Goal: Check status: Check status

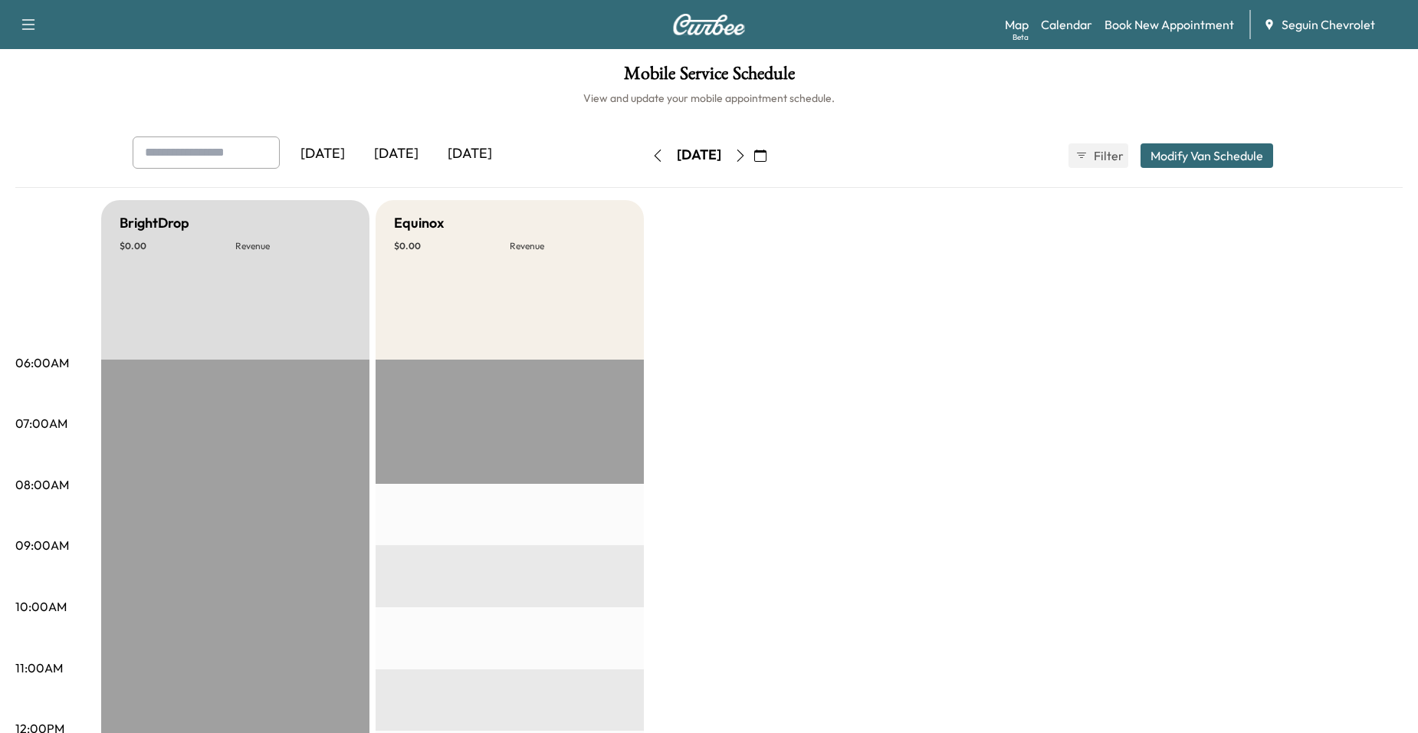
click at [773, 156] on button "button" at bounding box center [760, 155] width 26 height 25
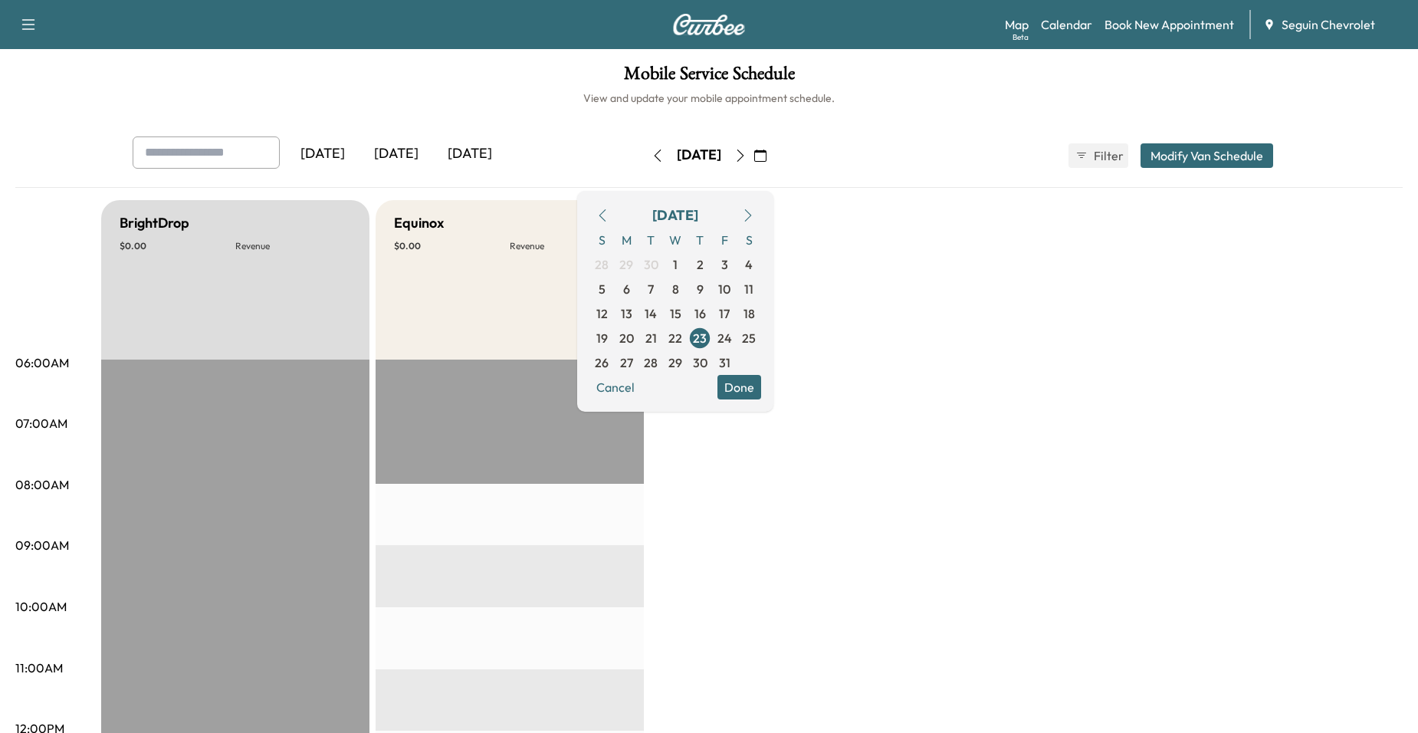
click at [608, 218] on icon "button" at bounding box center [602, 215] width 12 height 12
click at [608, 217] on icon "button" at bounding box center [602, 215] width 12 height 12
click at [731, 364] on span "29" at bounding box center [724, 362] width 14 height 18
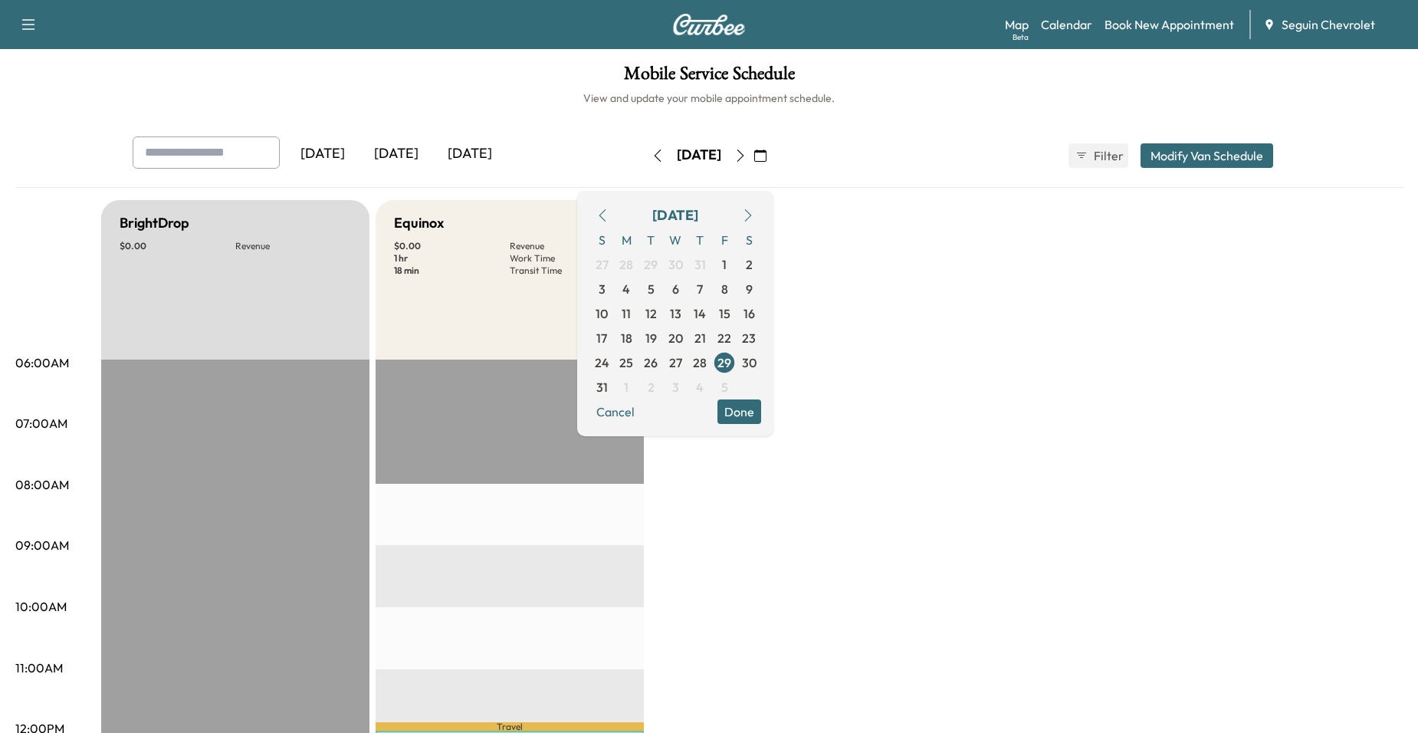
click at [754, 216] on icon "button" at bounding box center [748, 215] width 12 height 12
click at [663, 264] on span "2" at bounding box center [650, 264] width 25 height 25
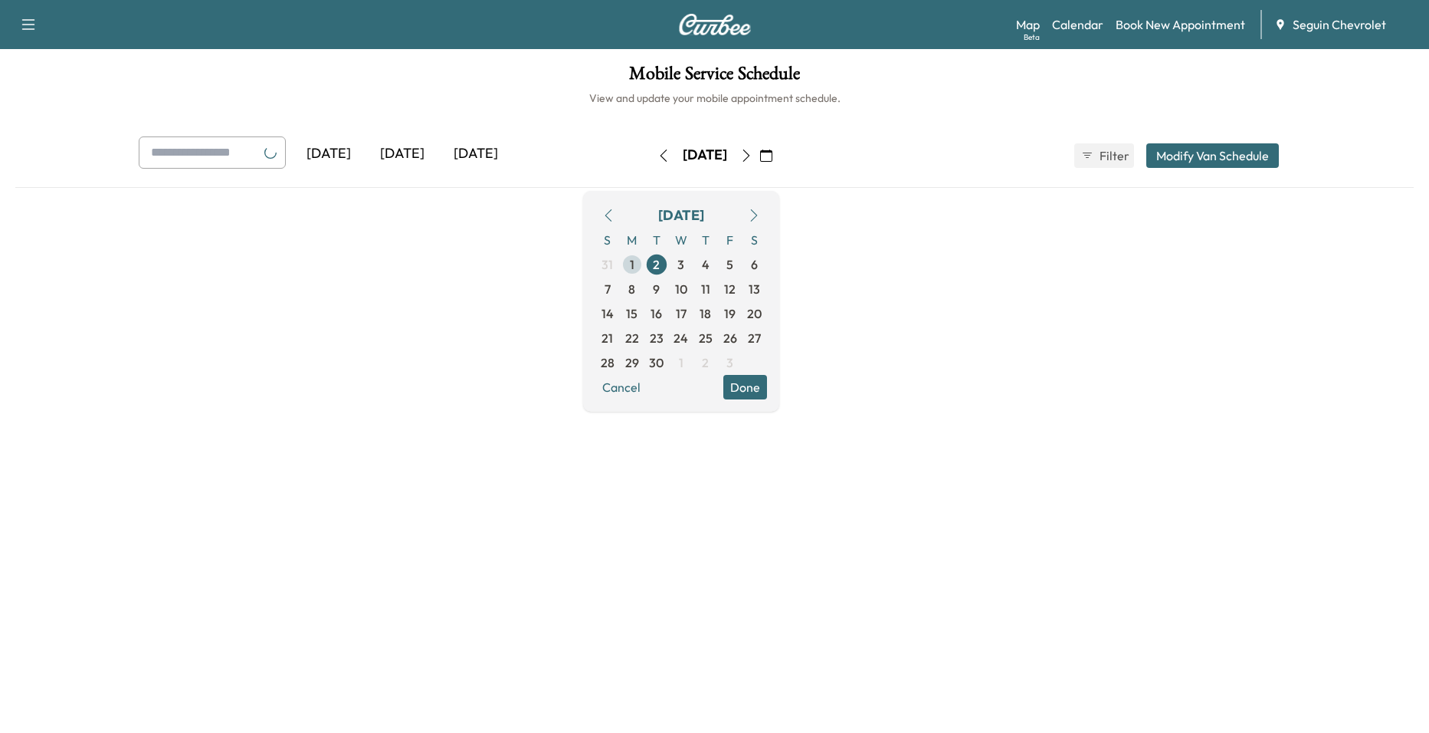
click at [634, 264] on span "1" at bounding box center [632, 264] width 5 height 18
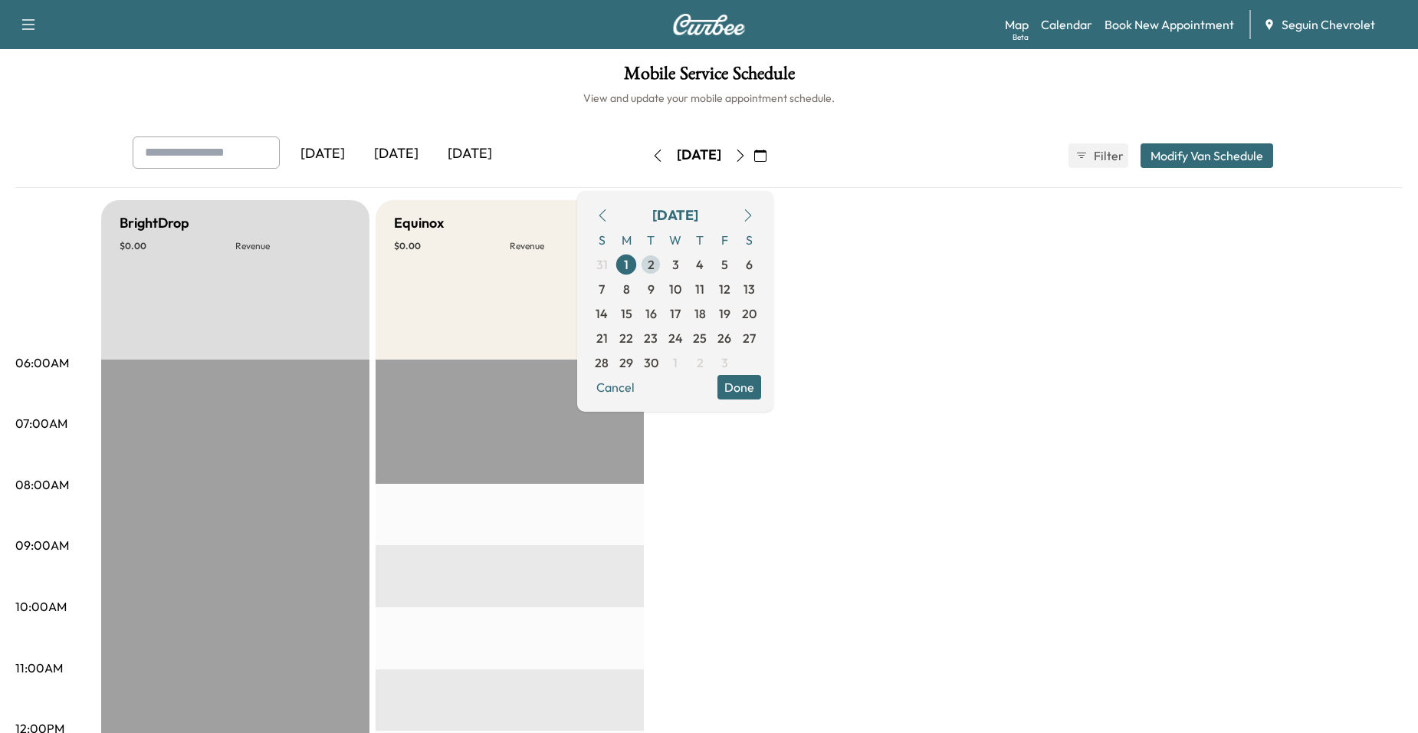
click at [654, 255] on span "2" at bounding box center [650, 264] width 7 height 18
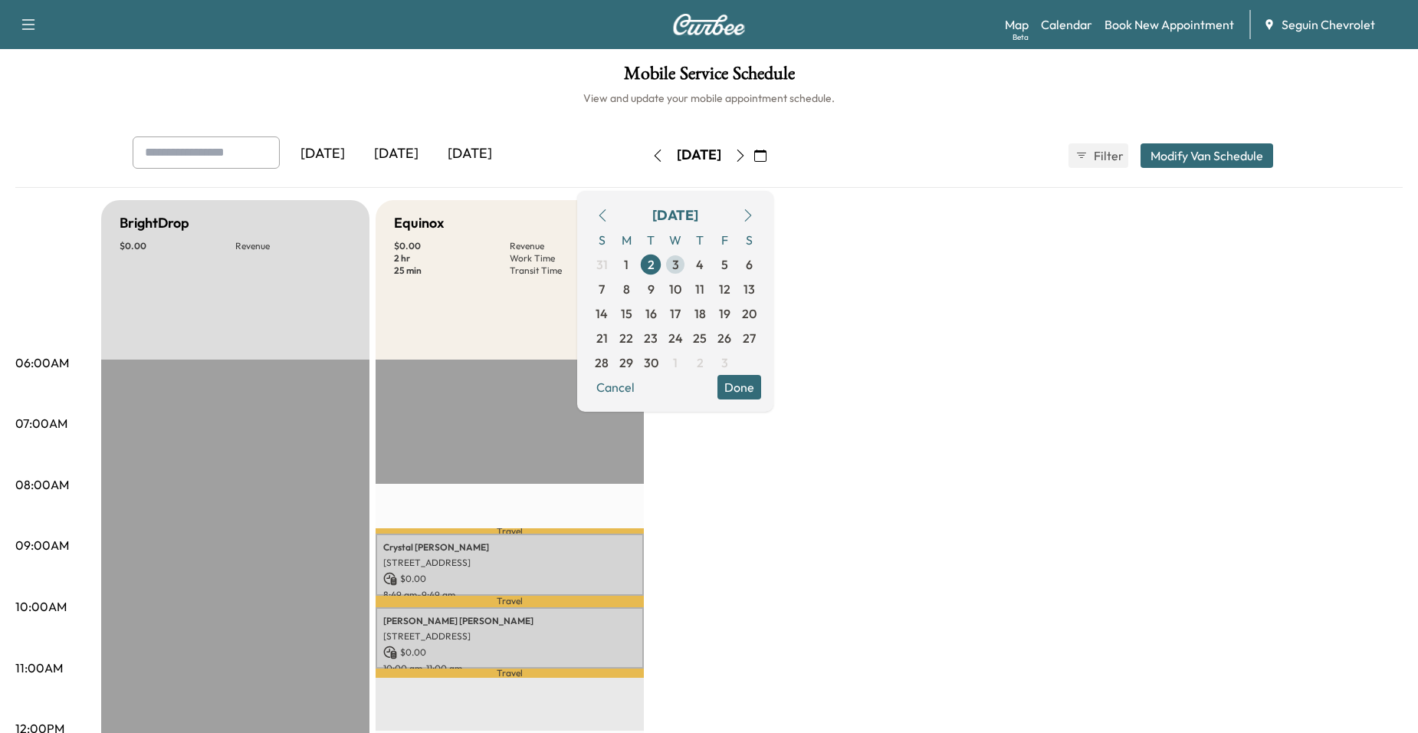
click at [679, 267] on span "3" at bounding box center [675, 264] width 7 height 18
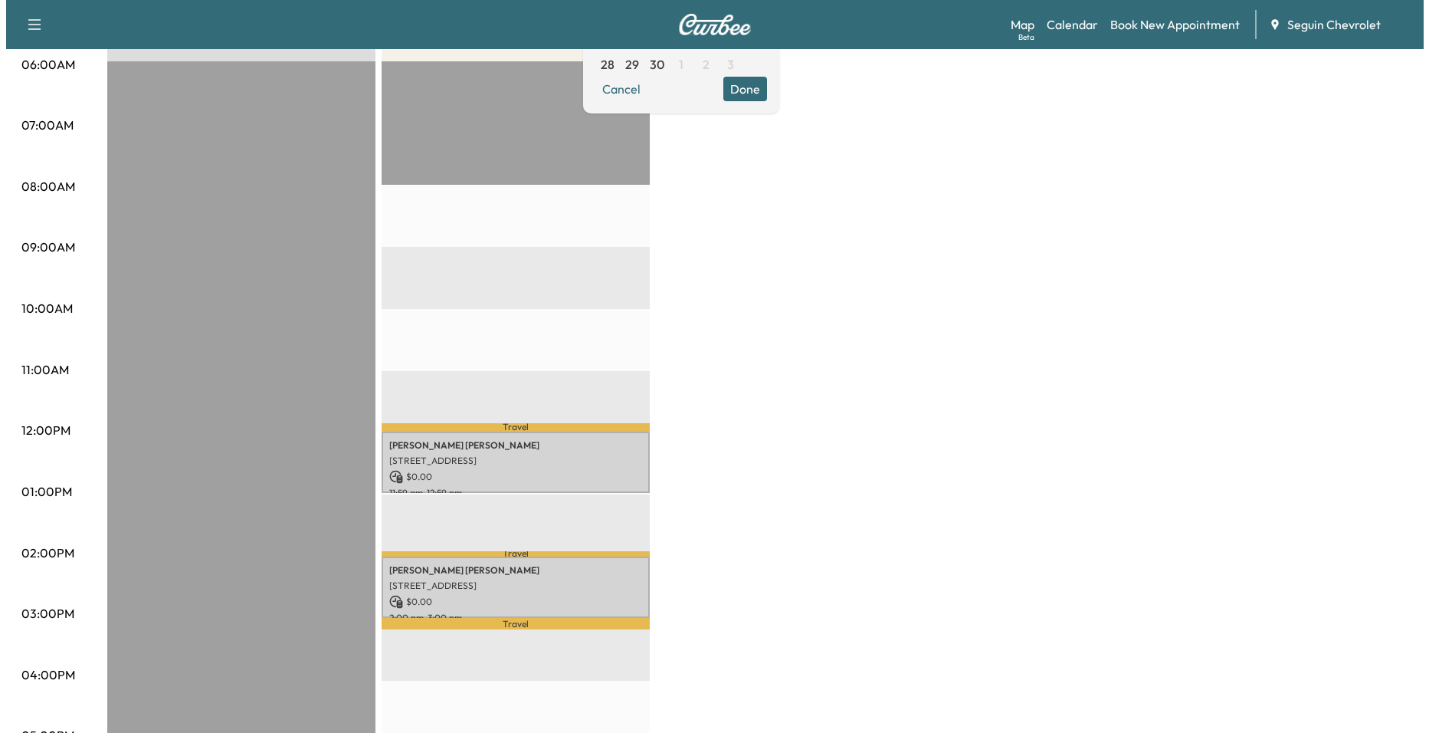
scroll to position [307, 0]
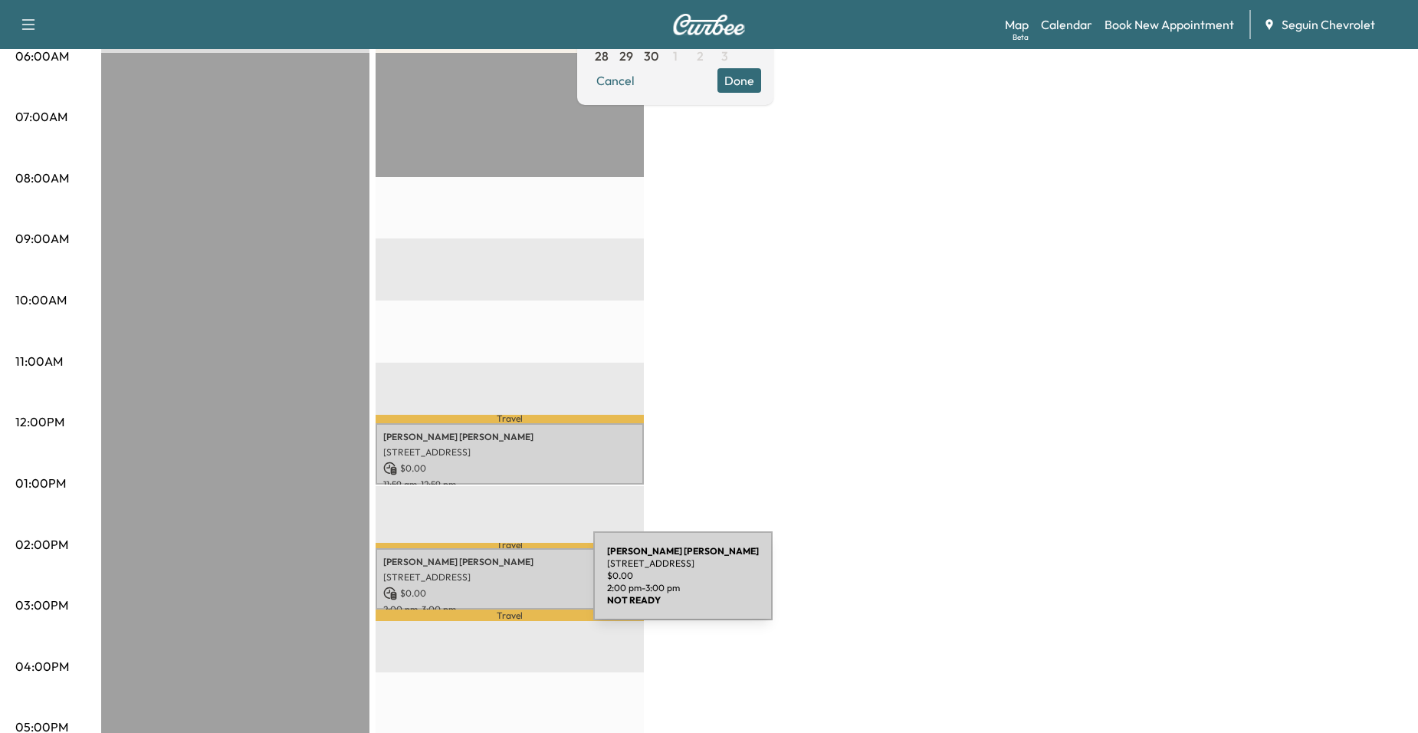
click at [477, 586] on p "$ 0.00" at bounding box center [509, 593] width 253 height 14
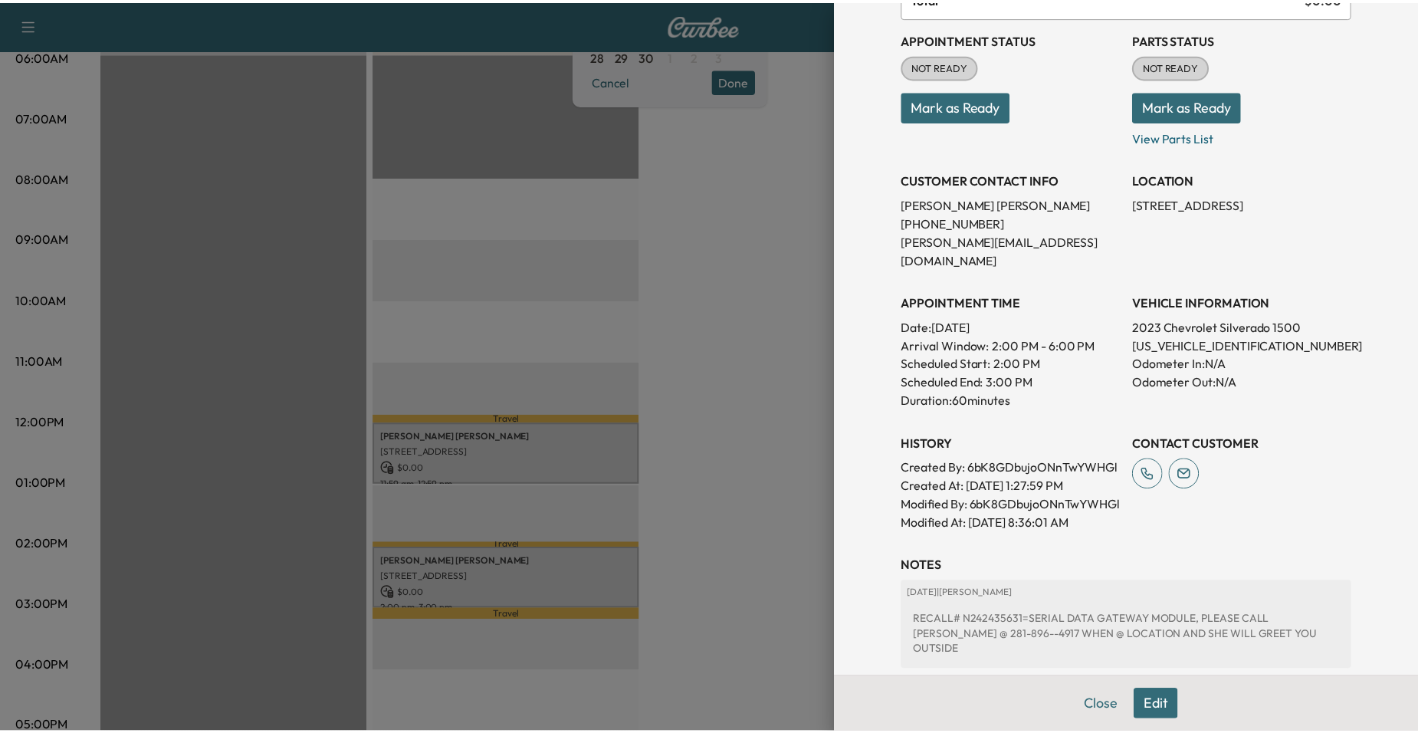
scroll to position [334, 0]
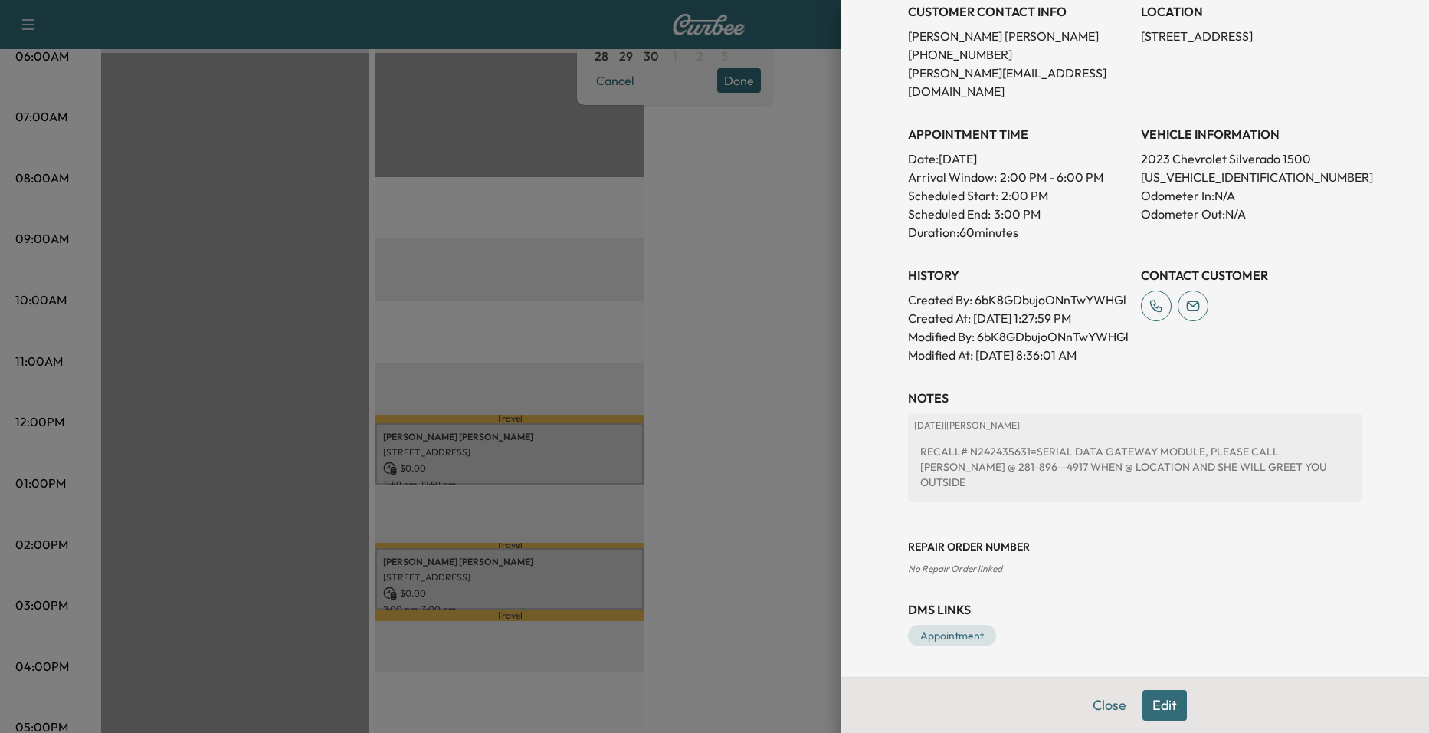
click at [747, 436] on div at bounding box center [714, 366] width 1429 height 733
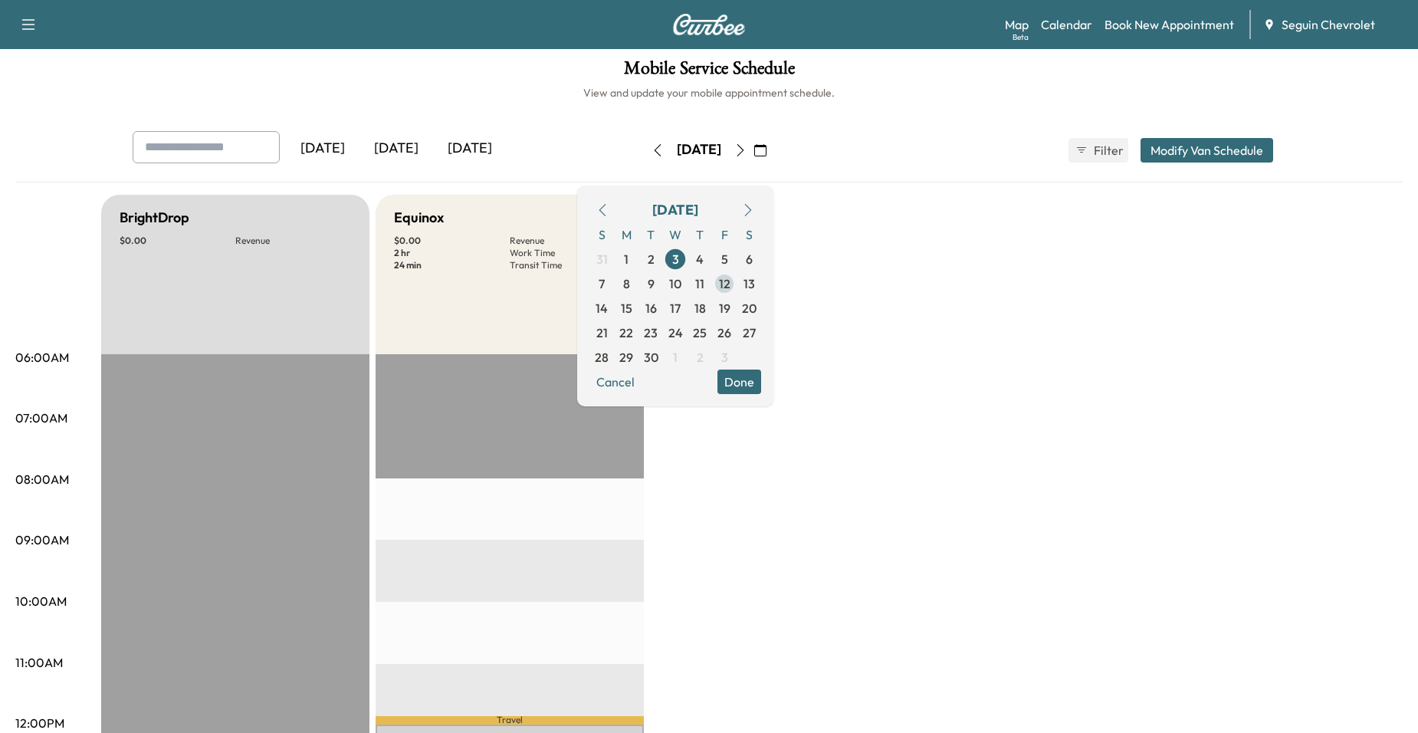
scroll to position [0, 0]
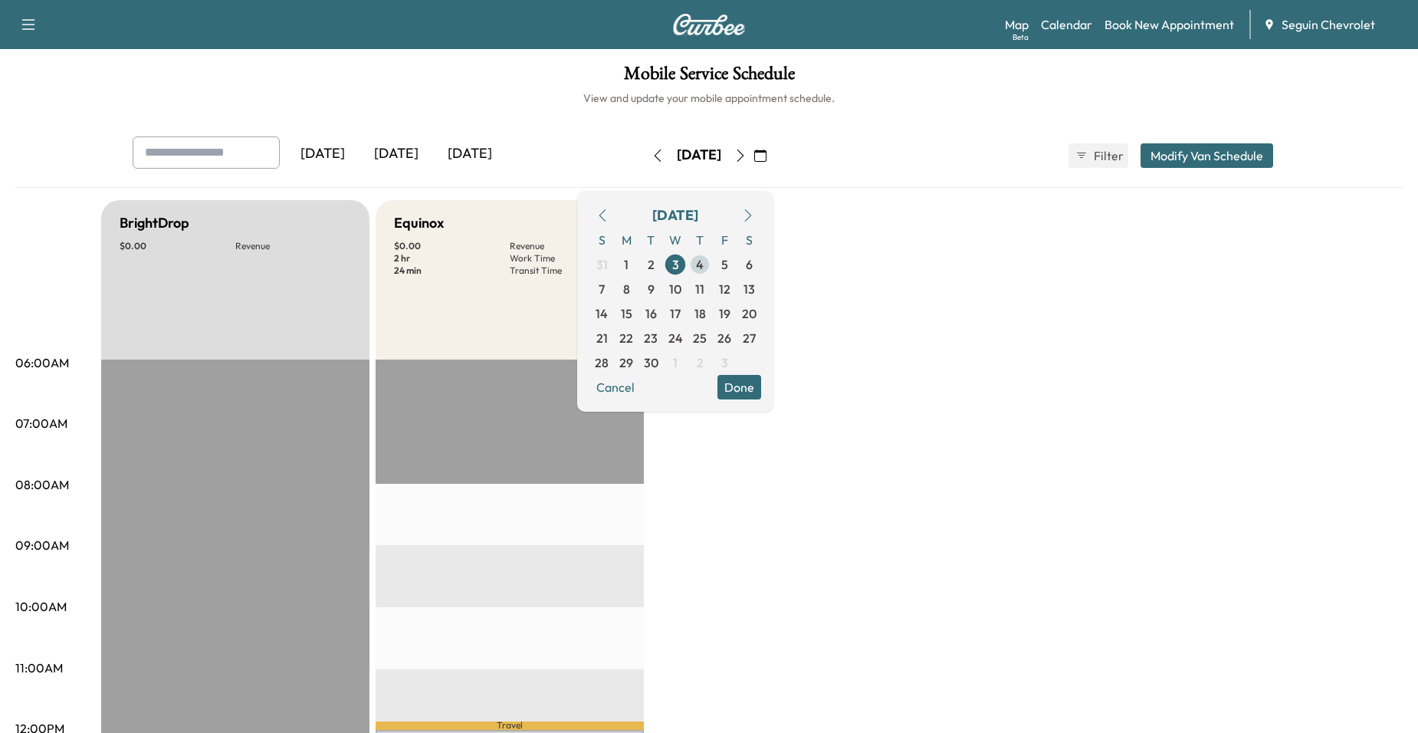
click at [712, 262] on span "4" at bounding box center [699, 264] width 25 height 25
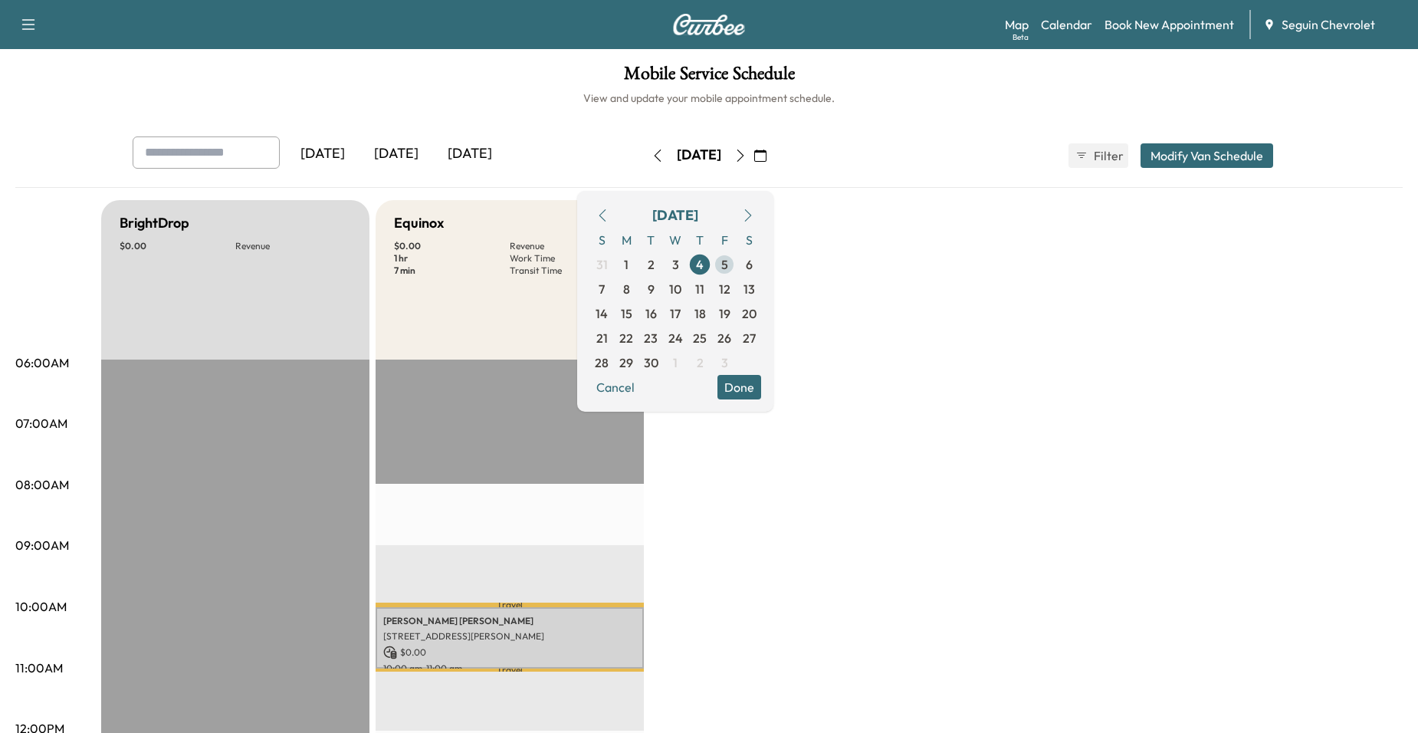
click at [736, 264] on span "5" at bounding box center [724, 264] width 25 height 25
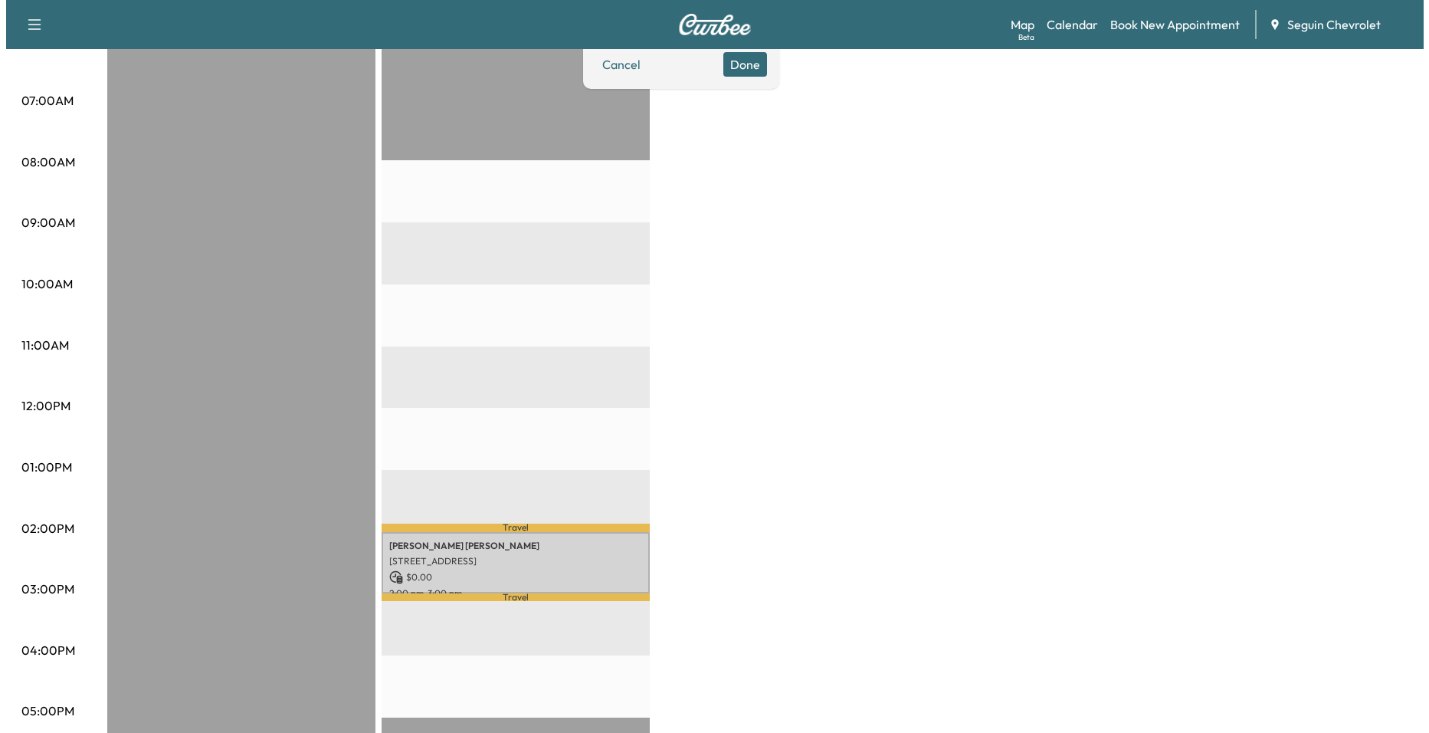
scroll to position [383, 0]
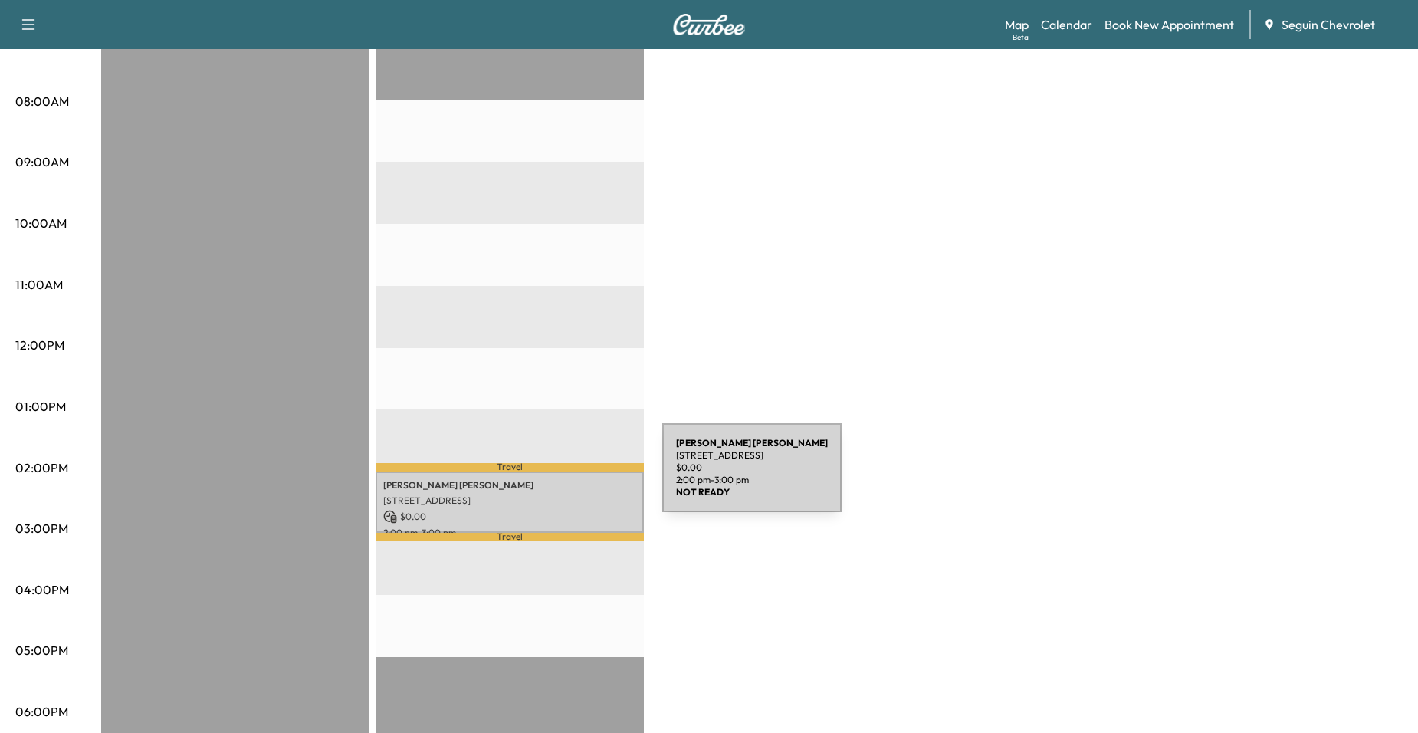
click at [547, 479] on p "Jose Deleon" at bounding box center [509, 485] width 253 height 12
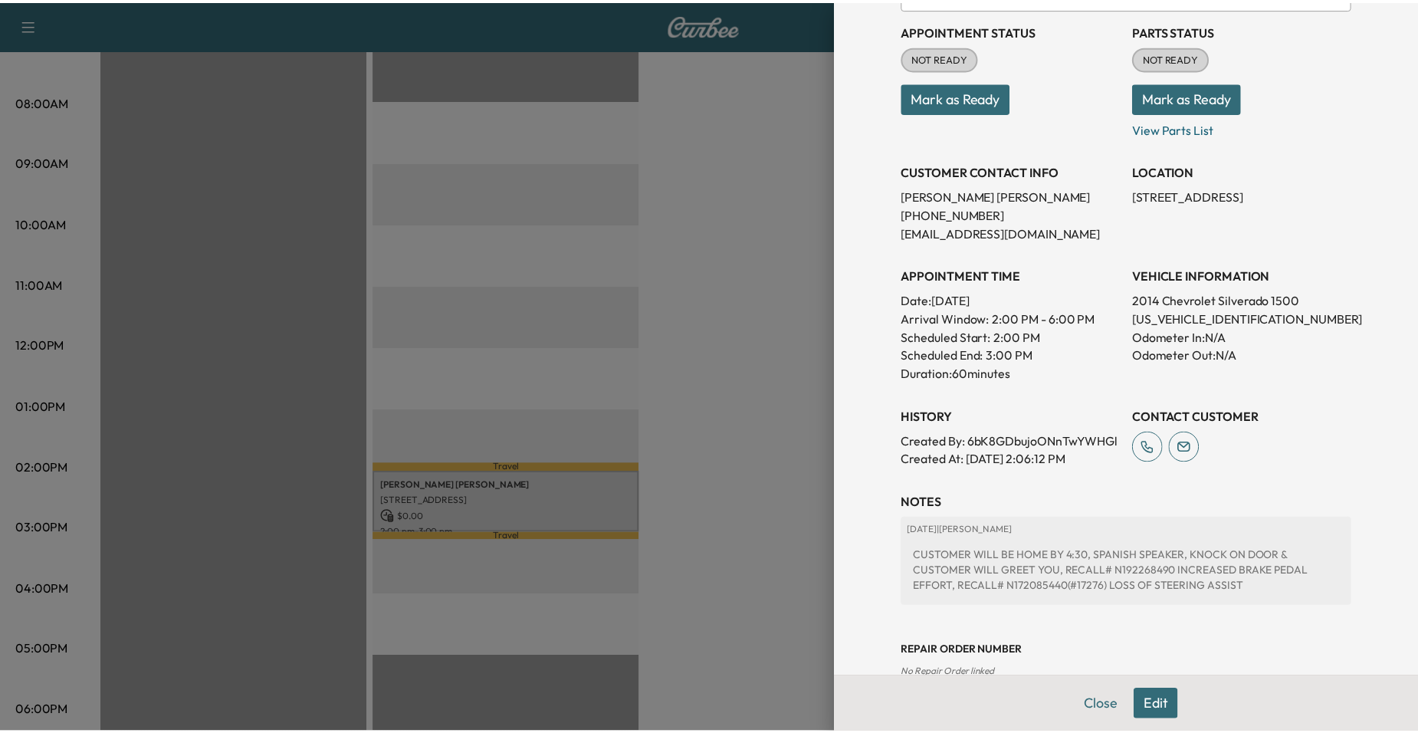
scroll to position [294, 0]
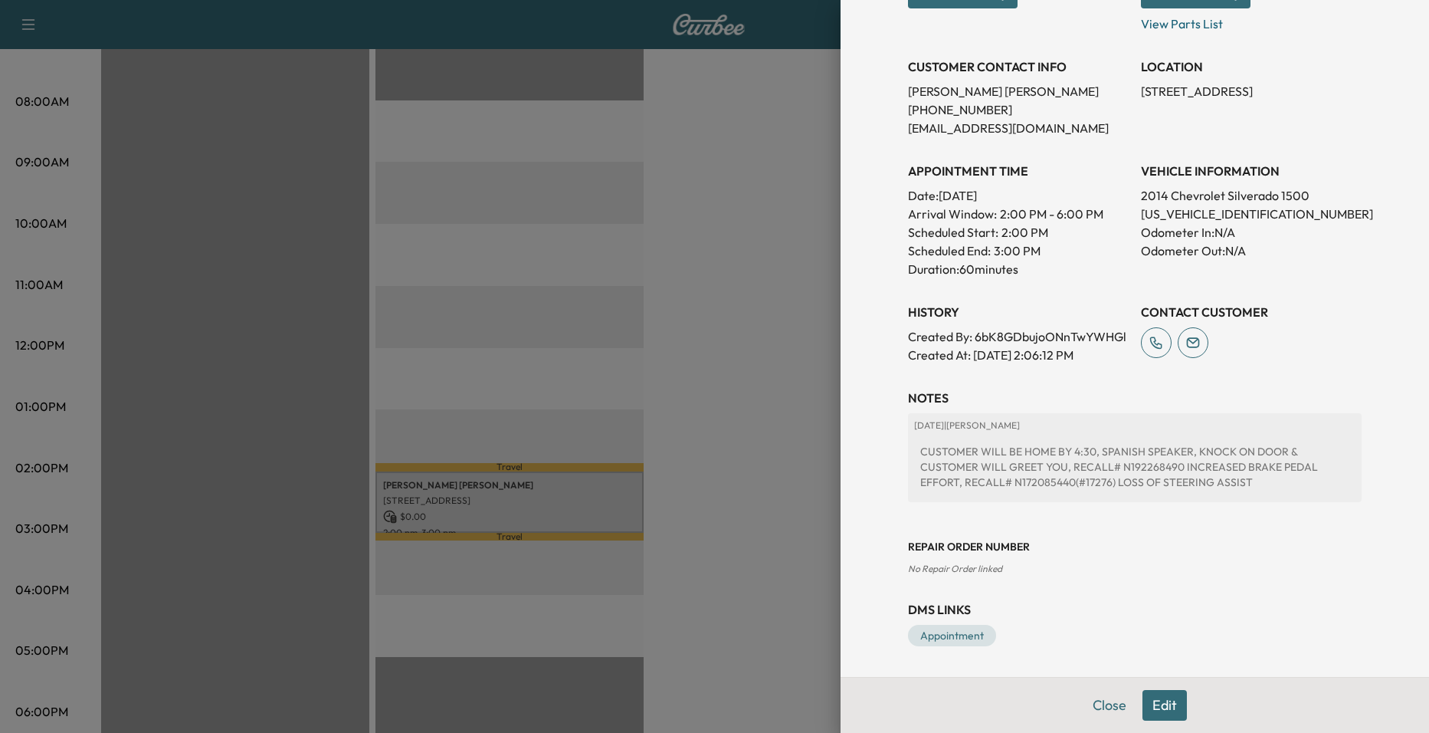
click at [789, 360] on div at bounding box center [714, 366] width 1429 height 733
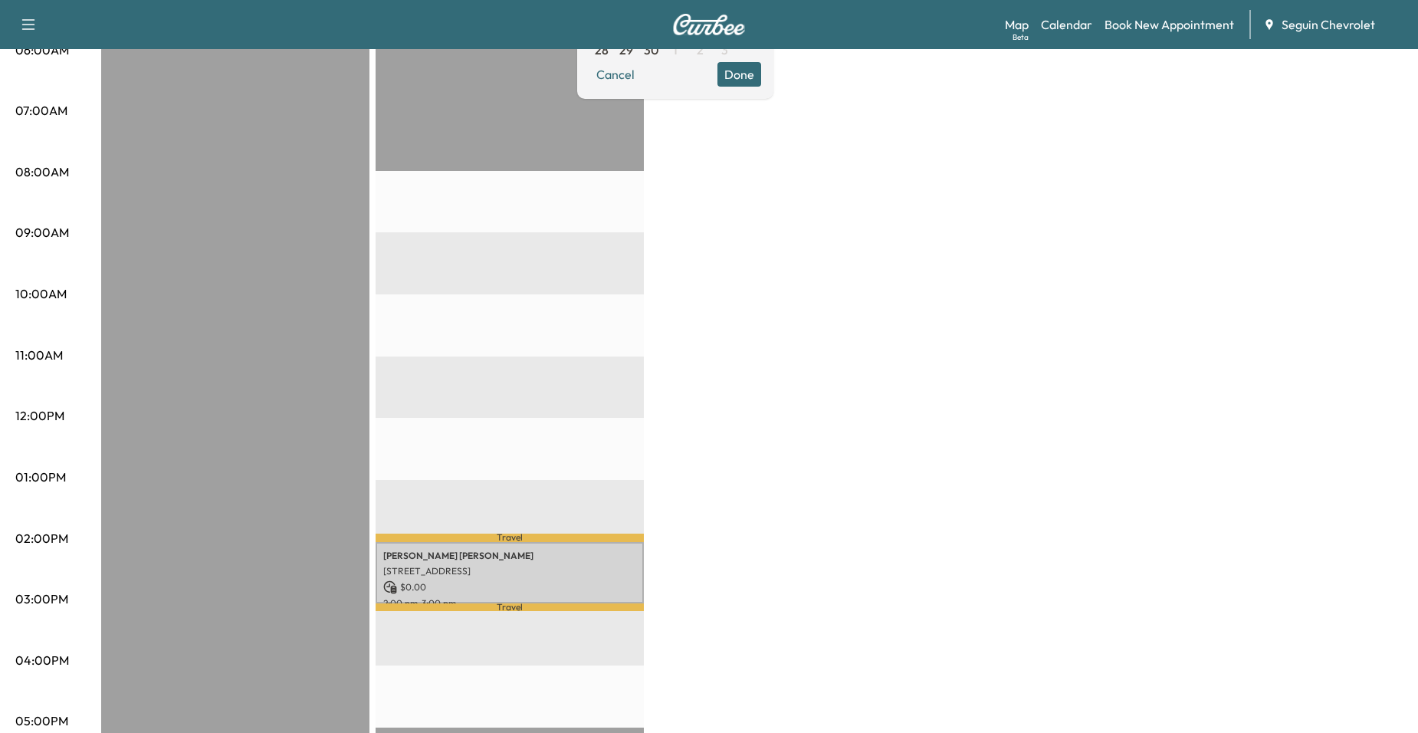
scroll to position [77, 0]
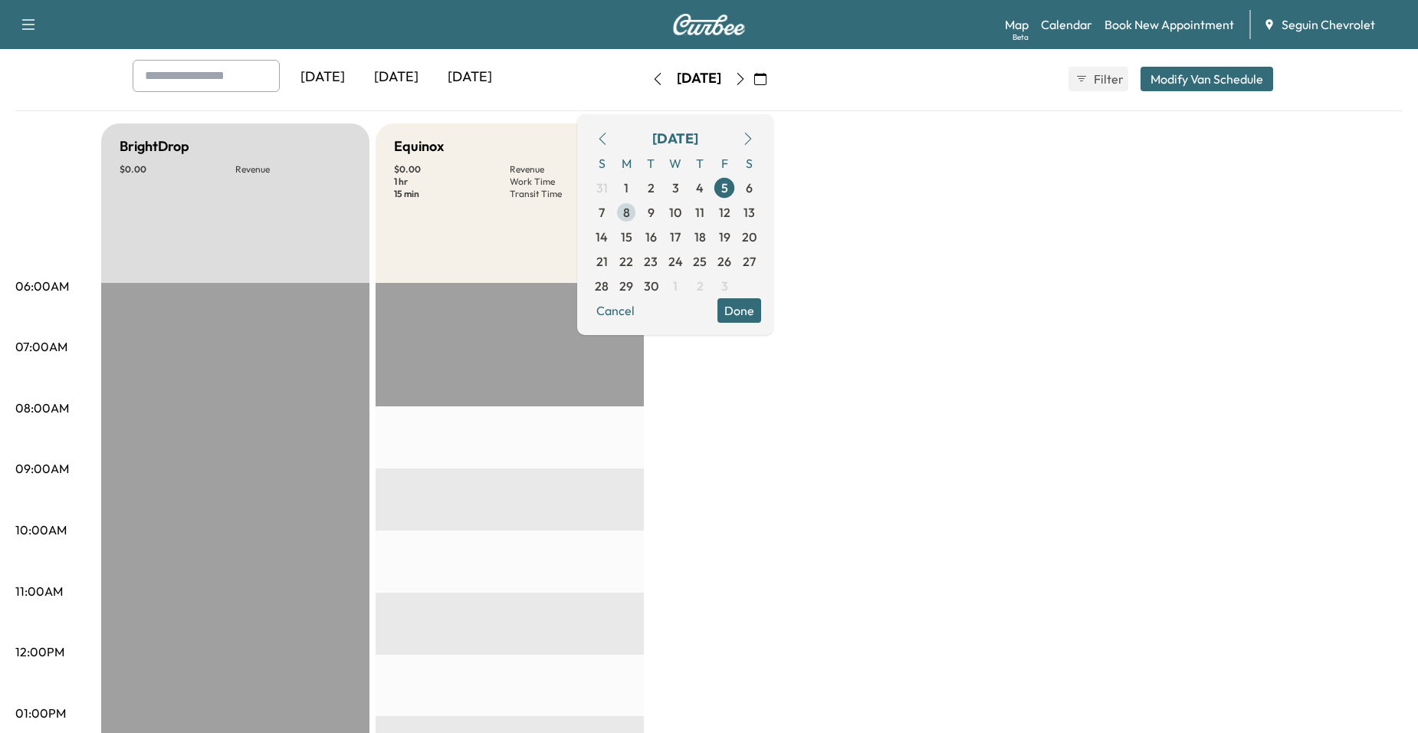
click at [630, 219] on span "8" at bounding box center [626, 212] width 7 height 18
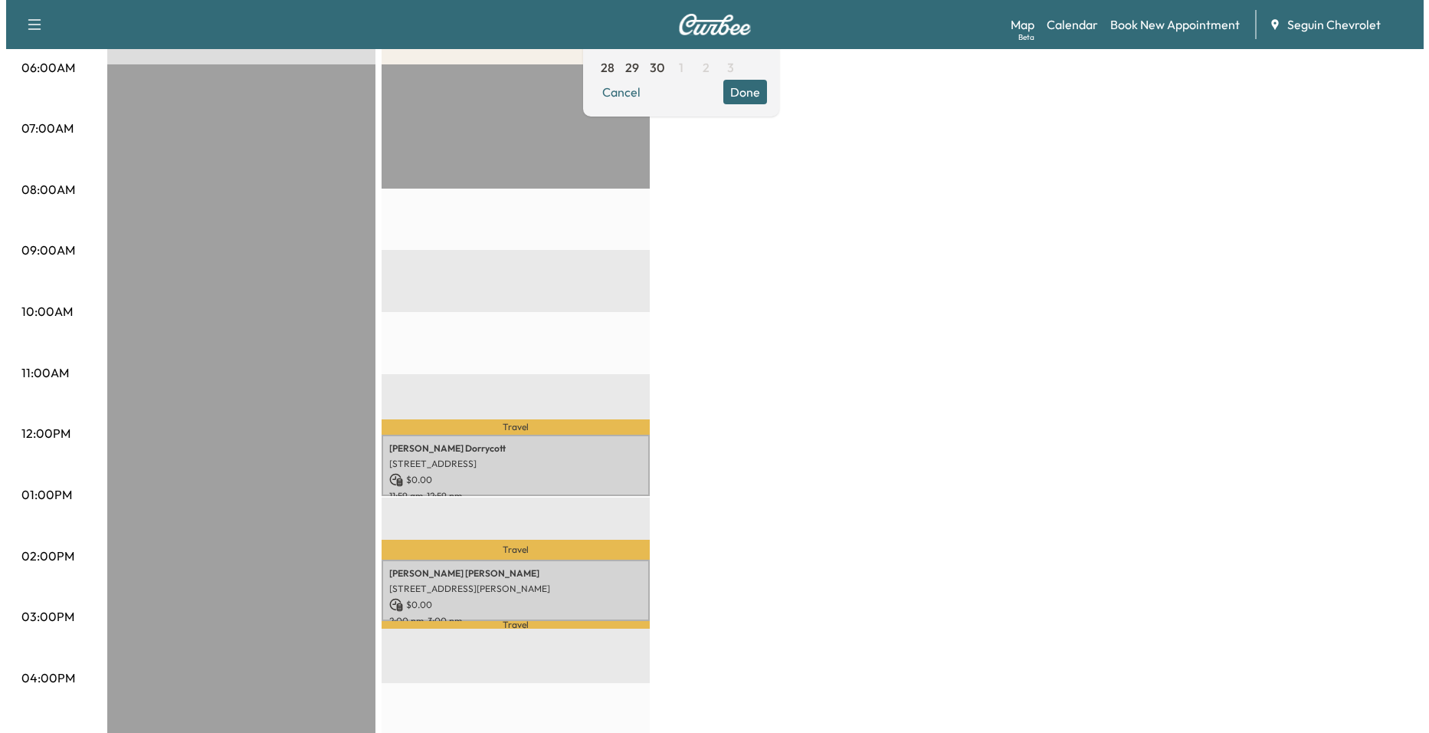
scroll to position [307, 0]
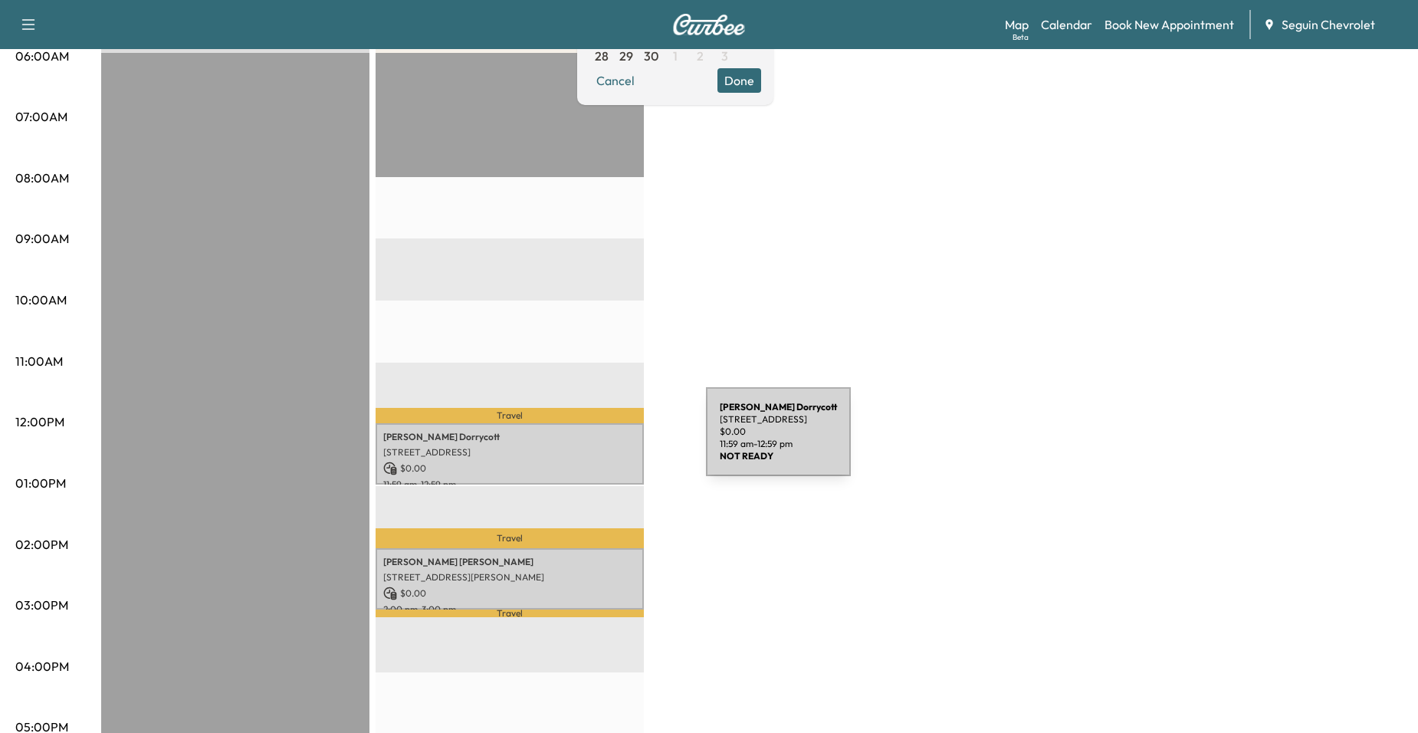
click at [591, 441] on div "Timothy Dorrycott 9210 BOWIE RIDGE, SEGUIN, TX 78155, US $ 0.00 11:59 am - 12:5…" at bounding box center [509, 454] width 268 height 62
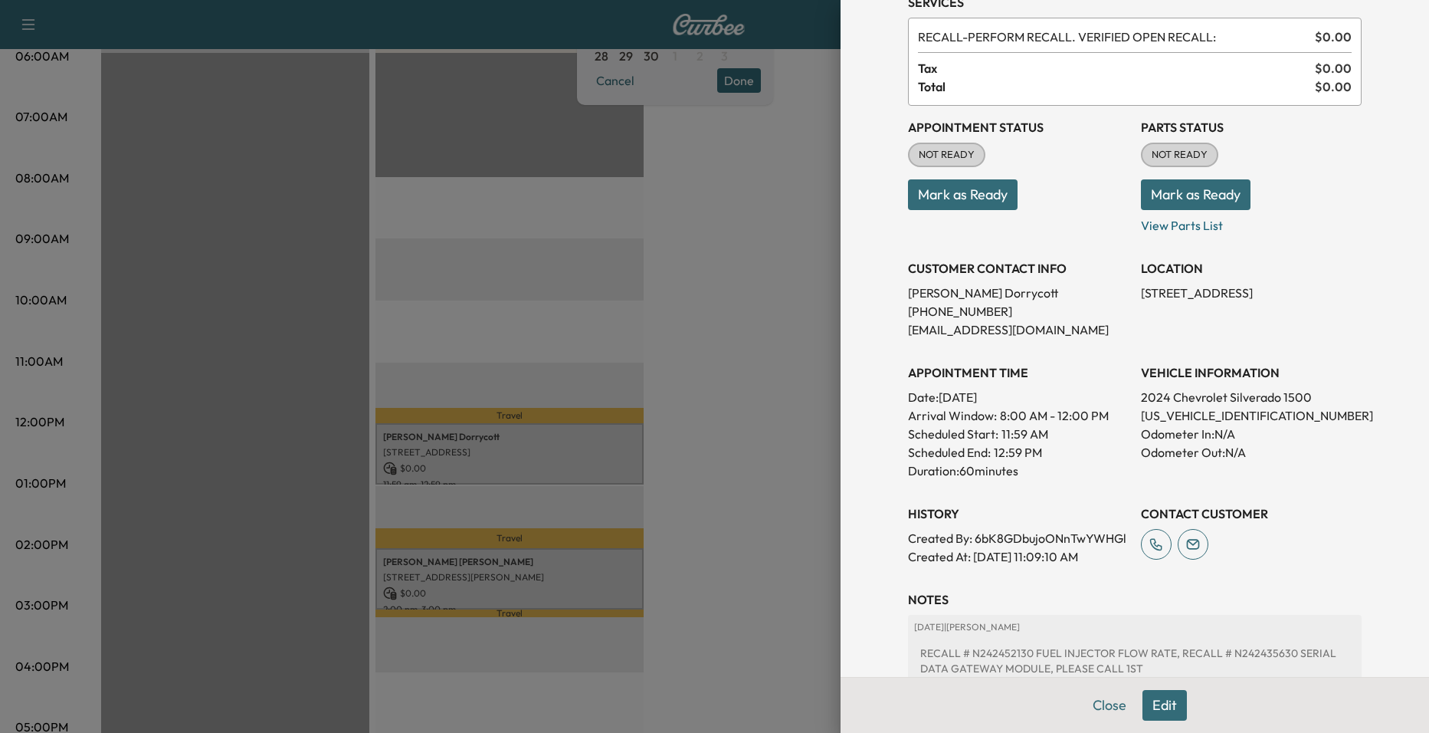
scroll to position [279, 0]
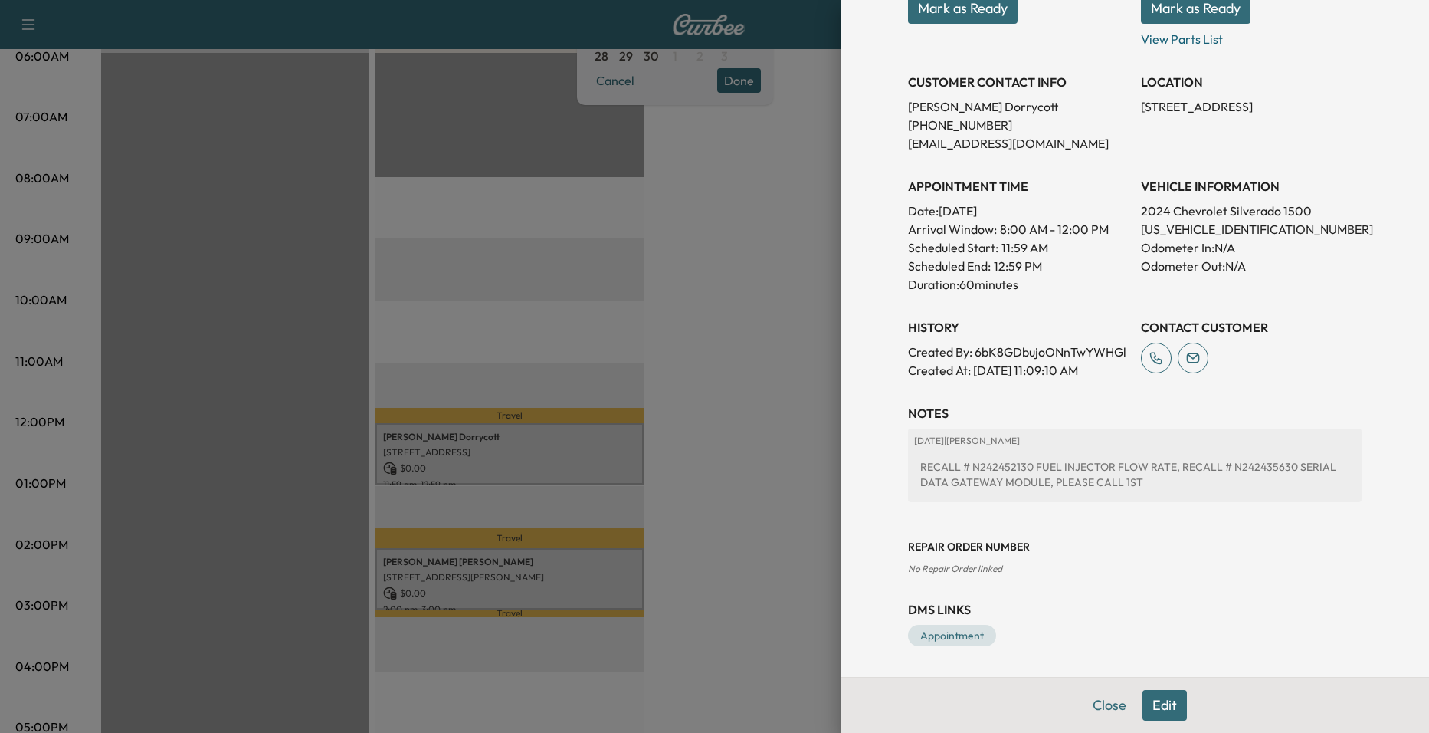
click at [614, 533] on div at bounding box center [714, 366] width 1429 height 733
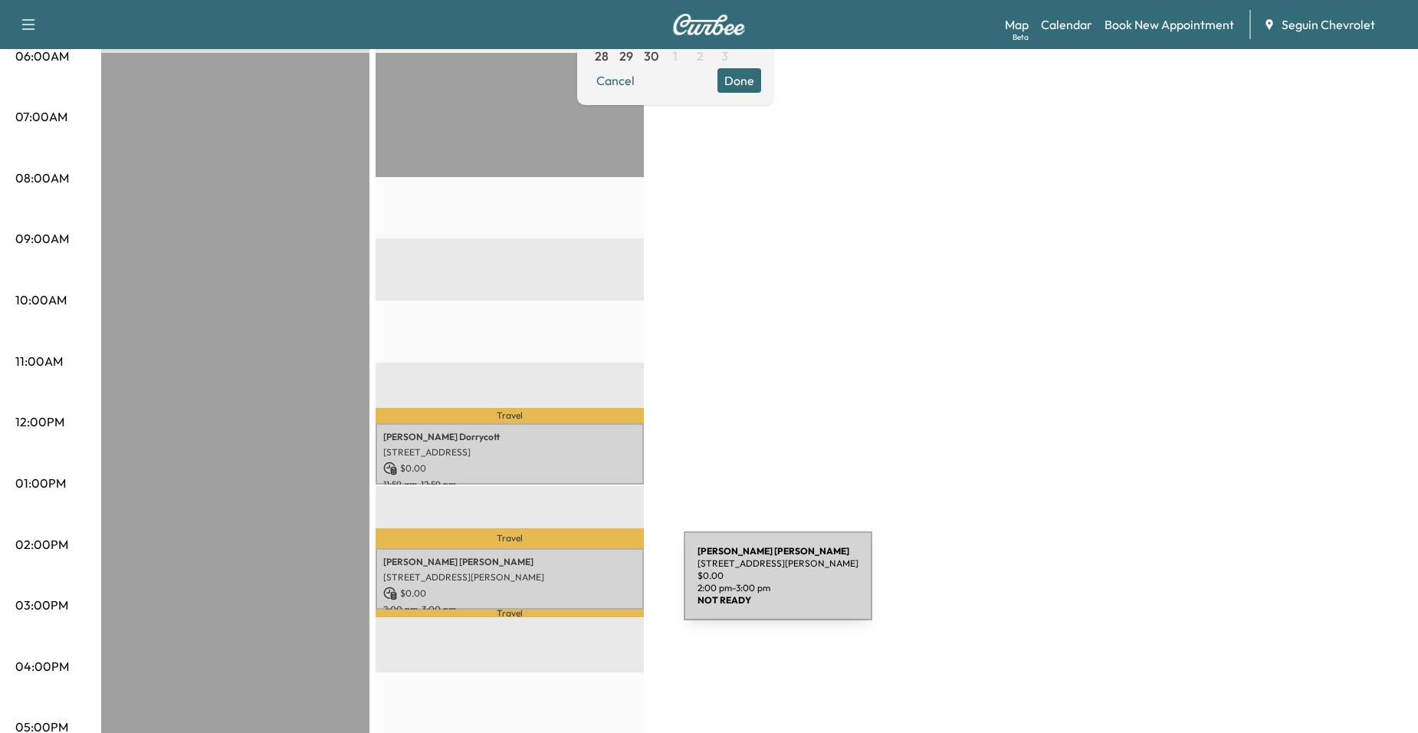
click at [569, 586] on p "$ 0.00" at bounding box center [509, 593] width 253 height 14
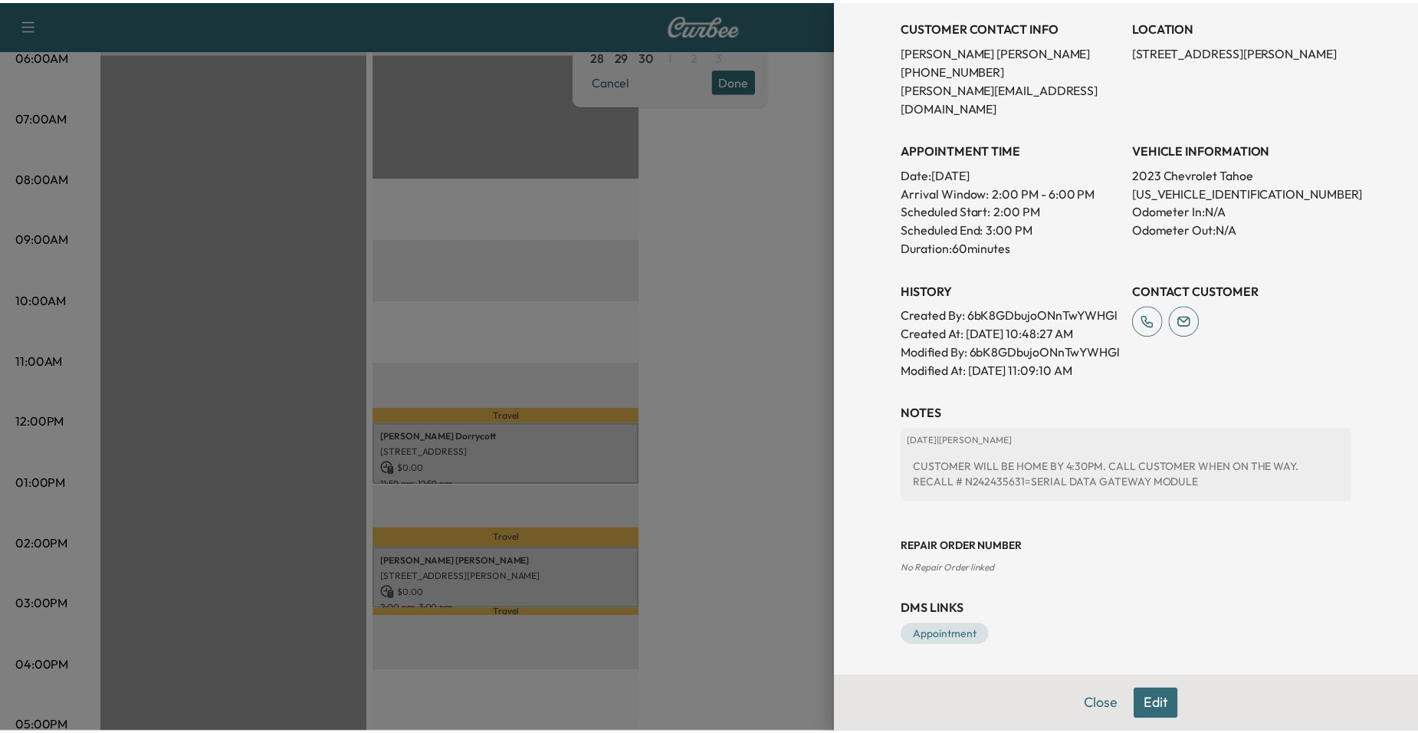
scroll to position [334, 0]
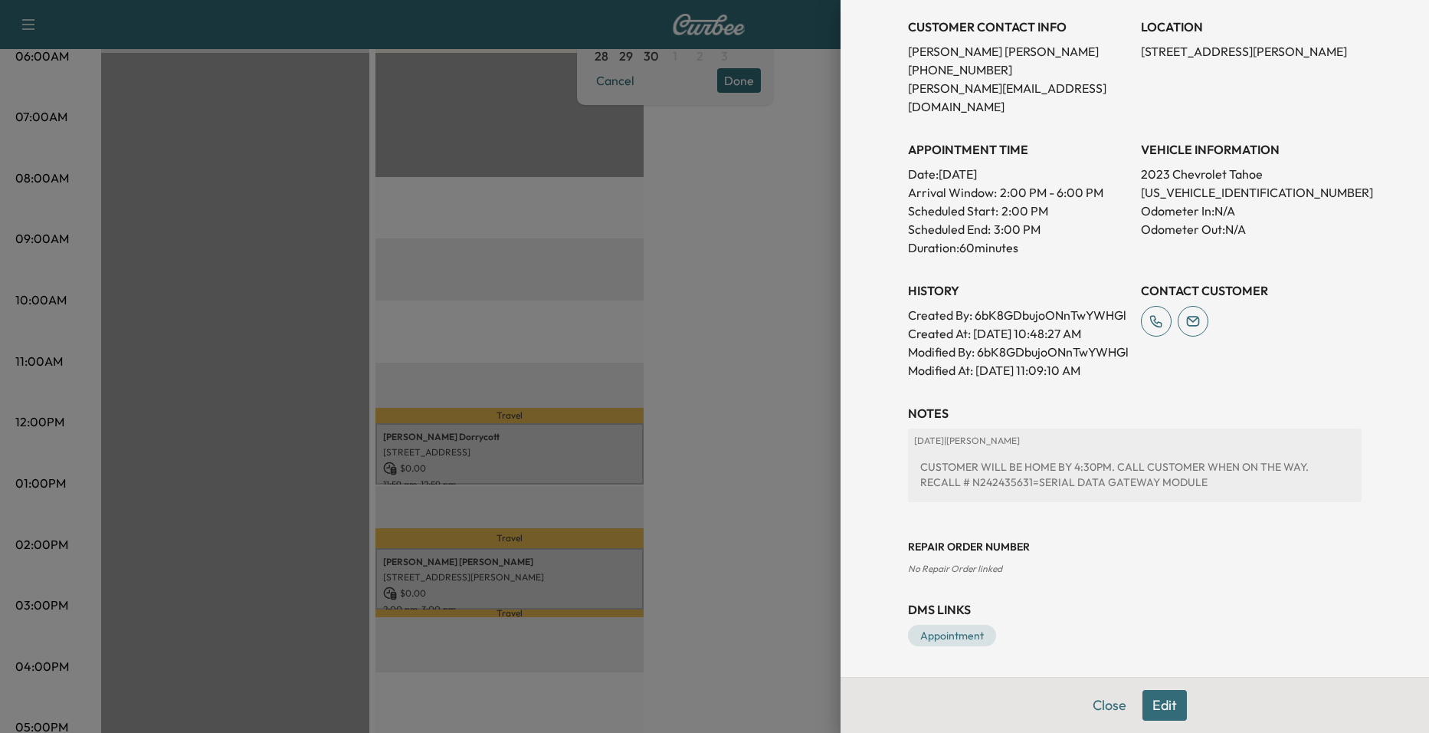
click at [805, 404] on div at bounding box center [714, 366] width 1429 height 733
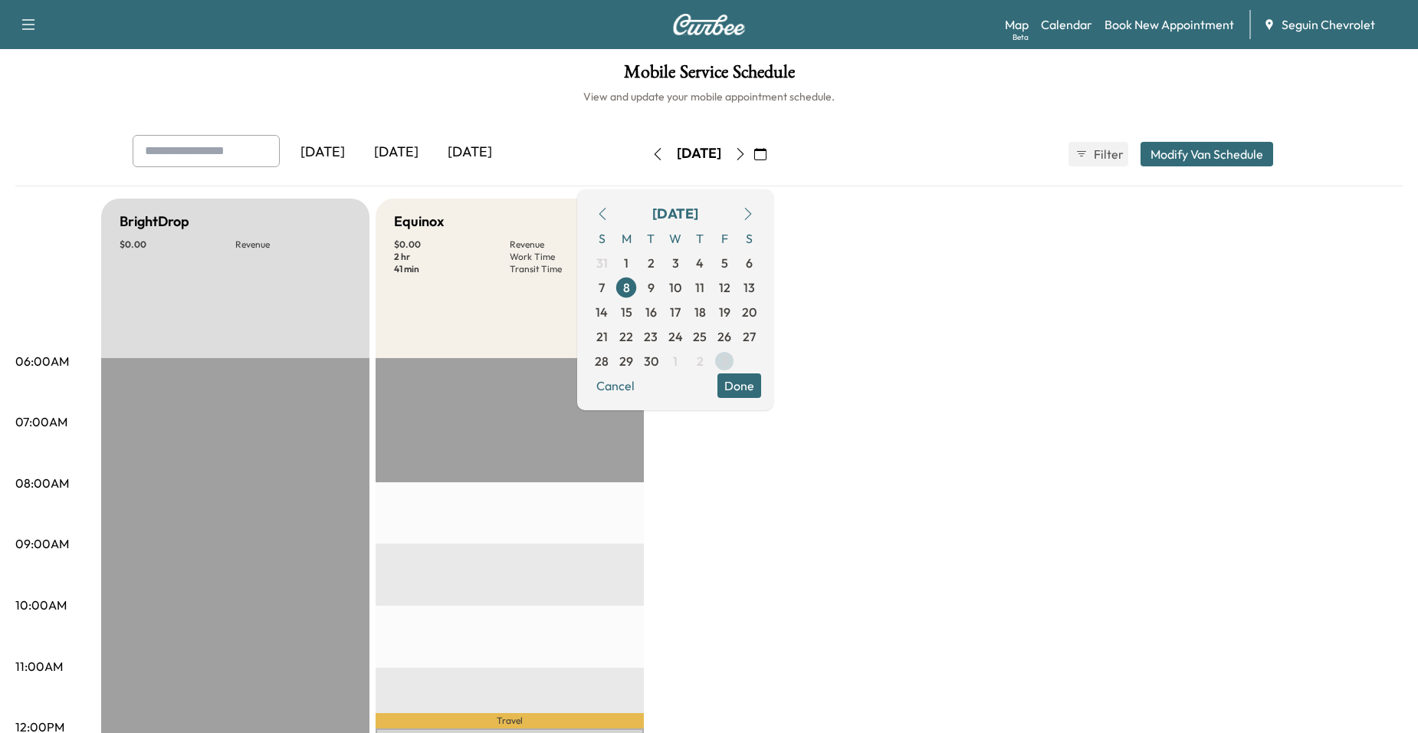
scroll to position [0, 0]
click at [654, 280] on span "9" at bounding box center [650, 289] width 7 height 18
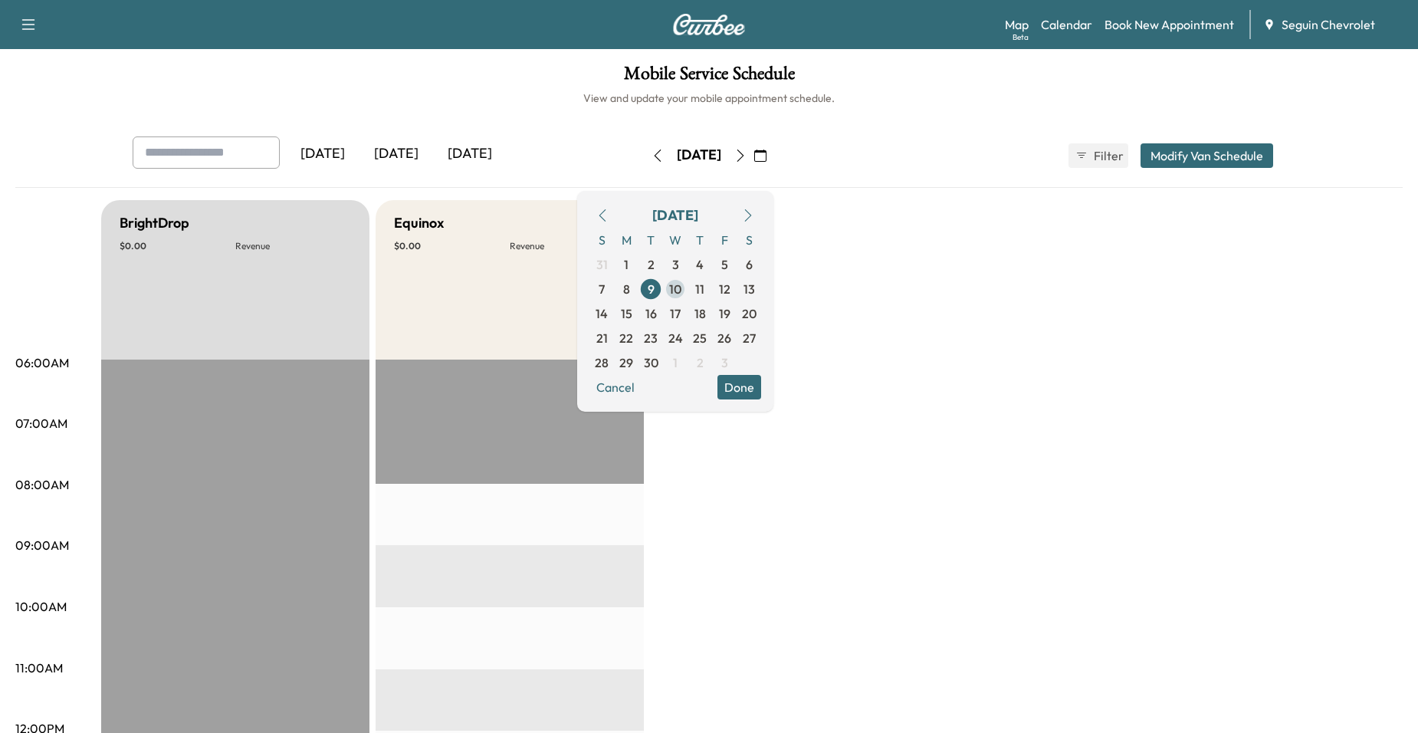
click at [681, 293] on span "10" at bounding box center [675, 289] width 12 height 18
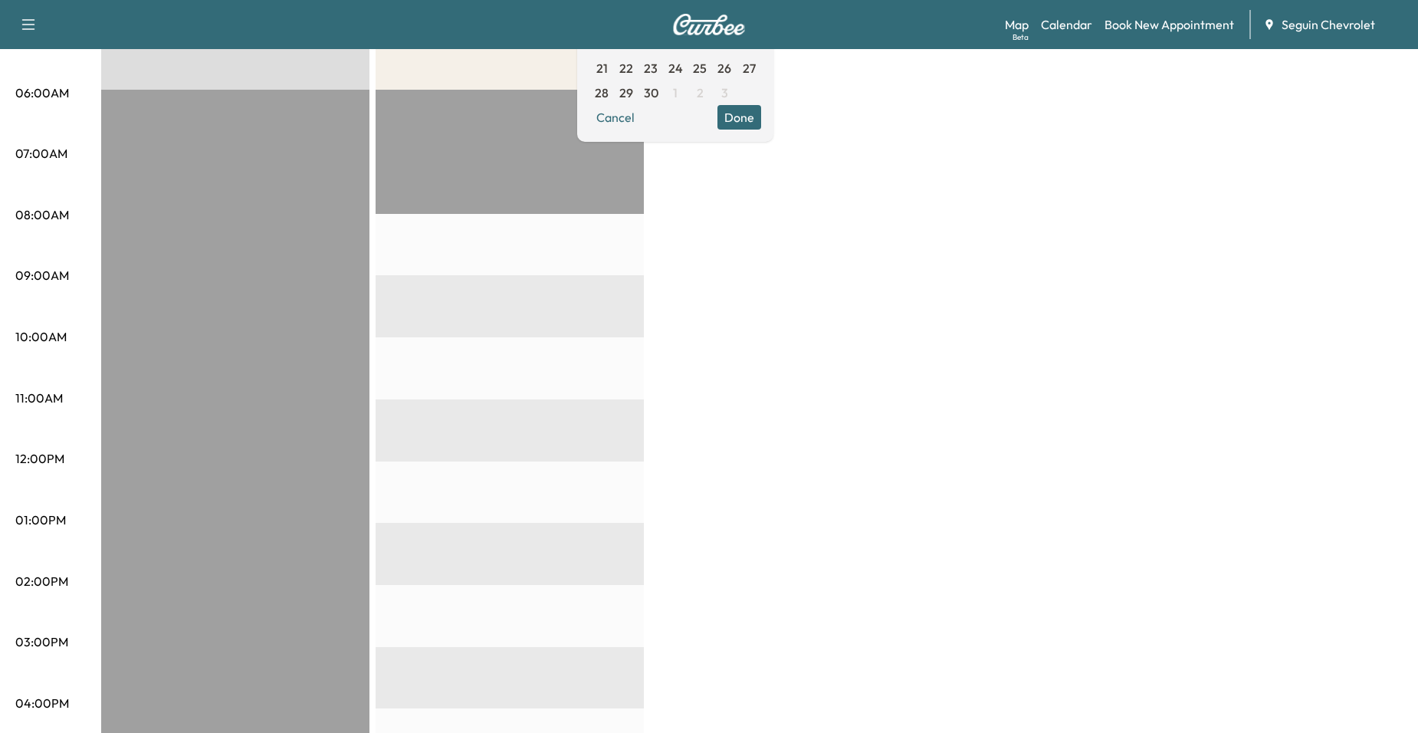
scroll to position [77, 0]
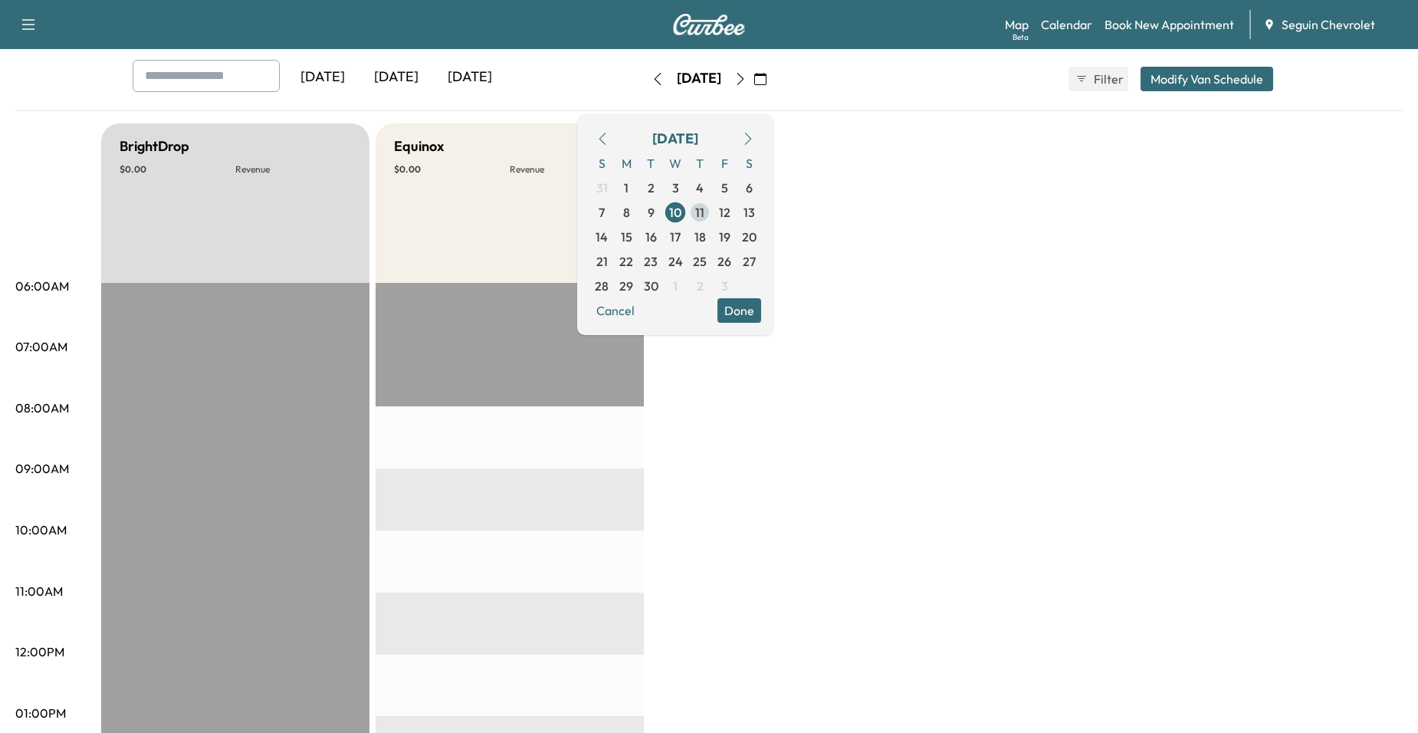
click at [712, 213] on span "11" at bounding box center [699, 212] width 25 height 25
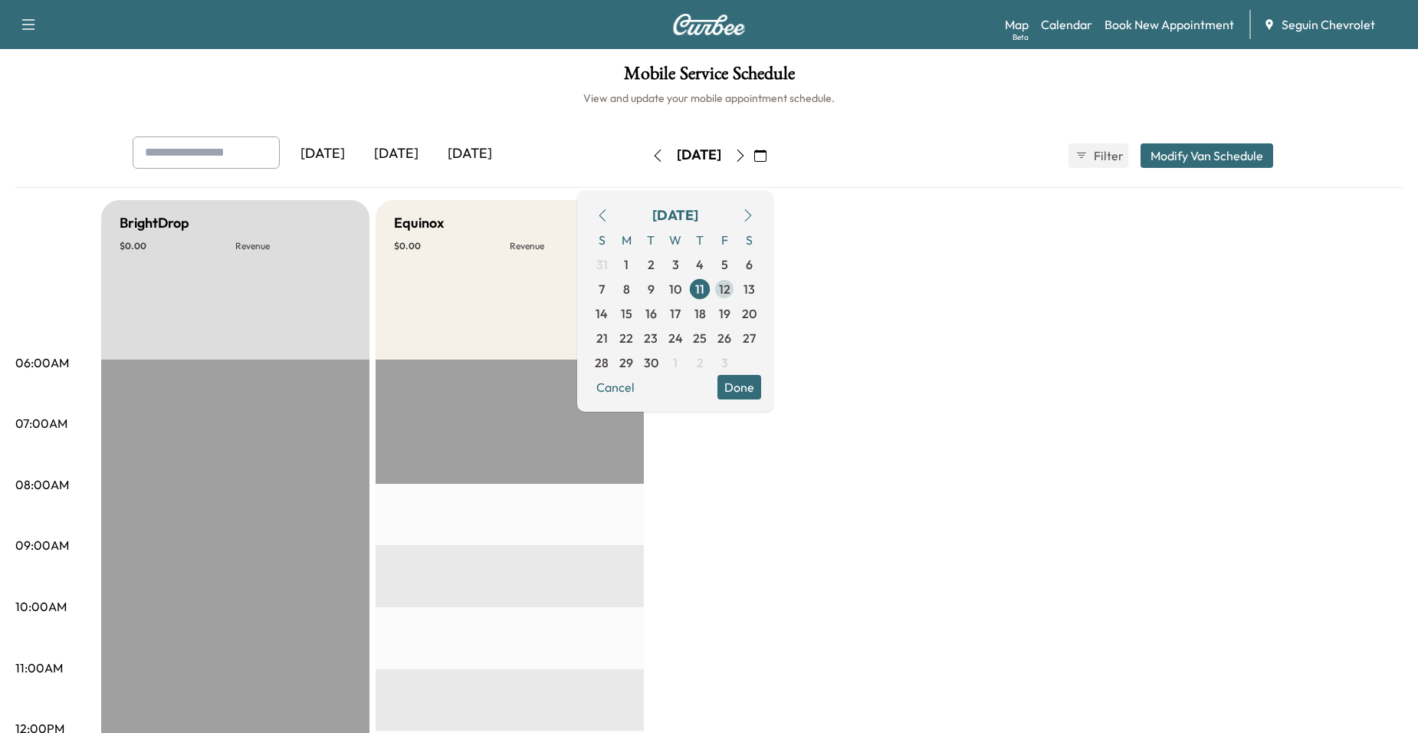
click at [730, 288] on span "12" at bounding box center [724, 289] width 11 height 18
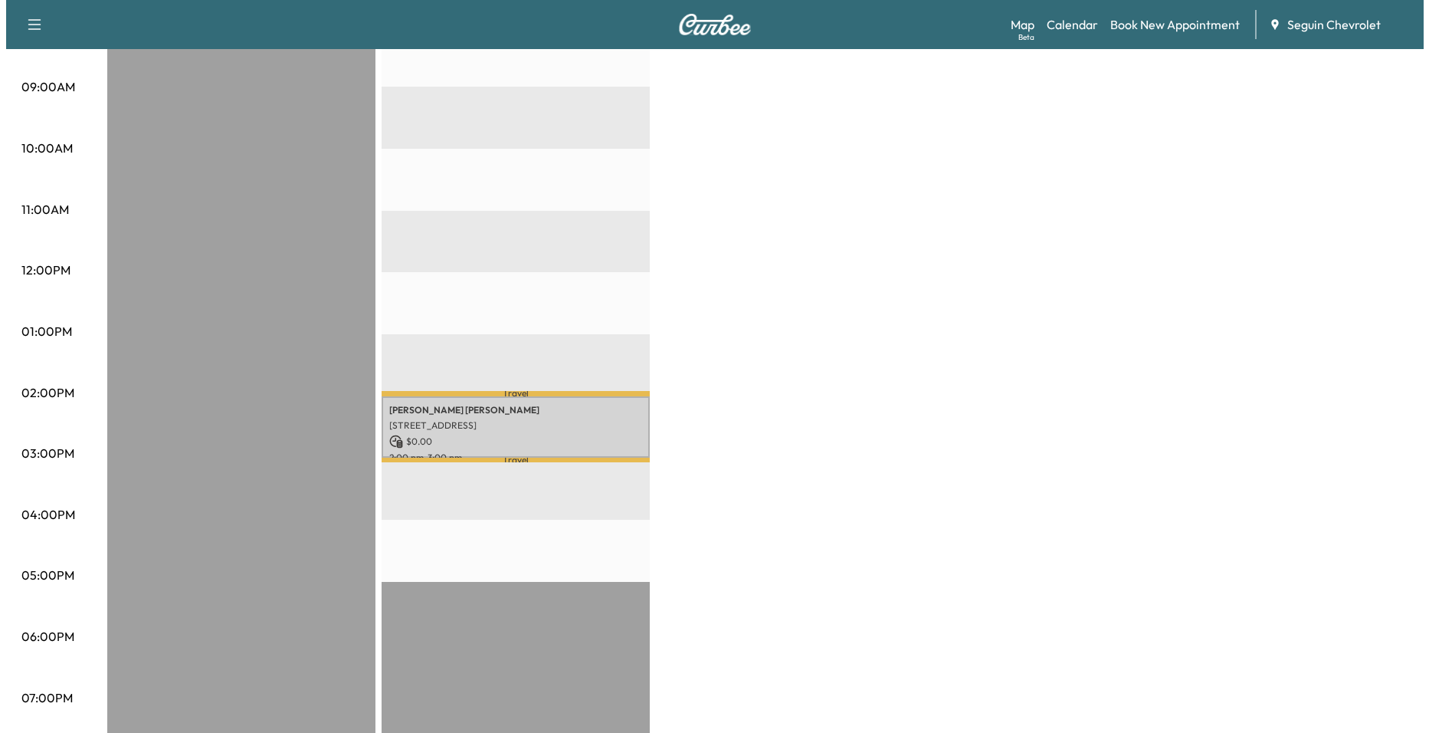
scroll to position [460, 0]
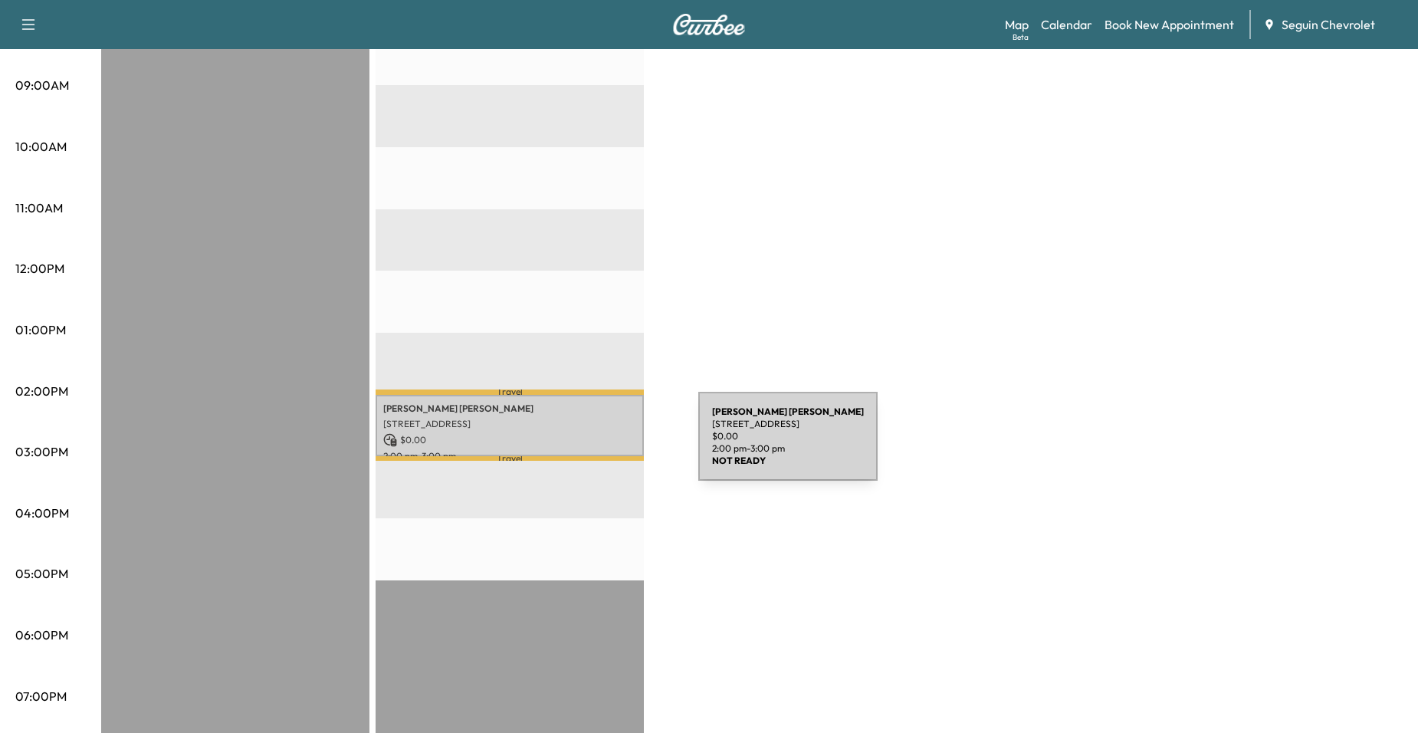
click at [580, 443] on div "MIGUEL GALVAN 1605 Starcke St, Seguin, TX 78155, USA $ 0.00 2:00 pm - 3:00 pm" at bounding box center [509, 426] width 268 height 62
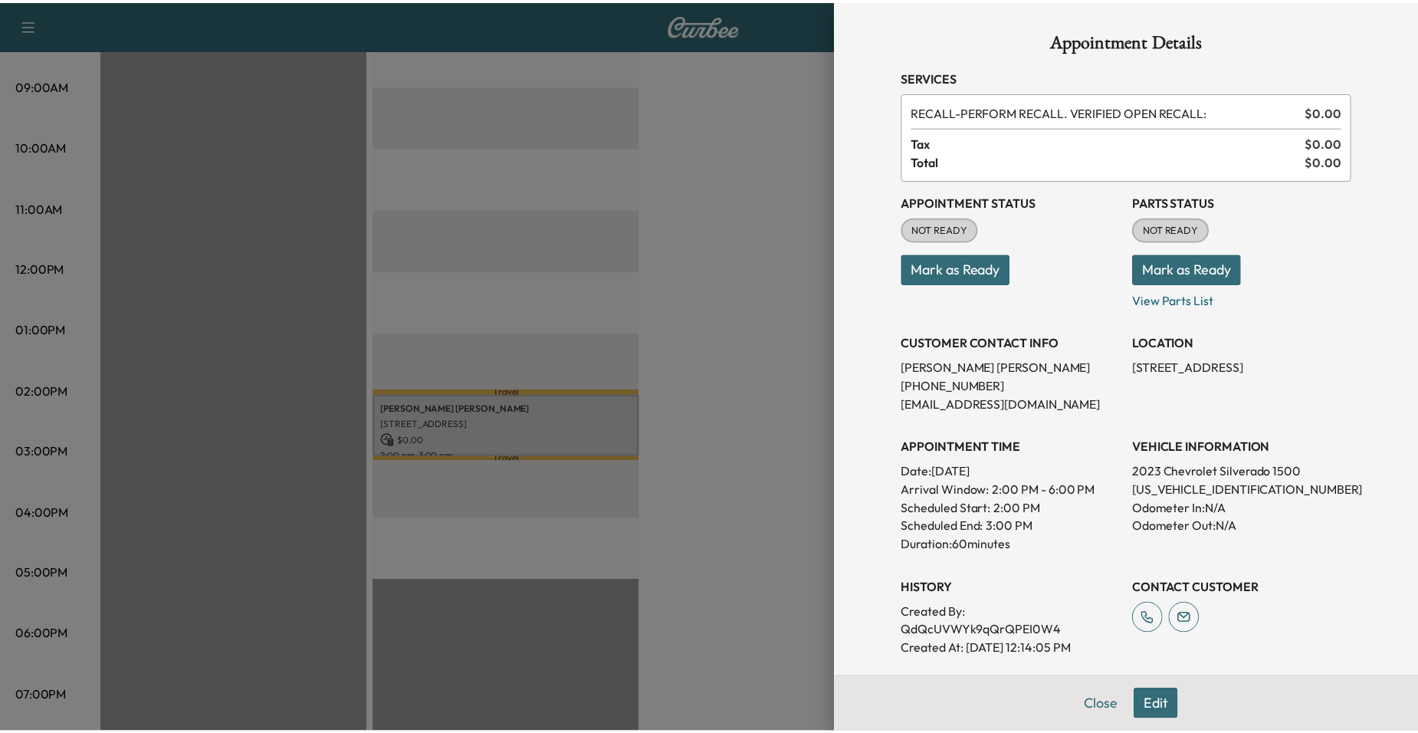
scroll to position [279, 0]
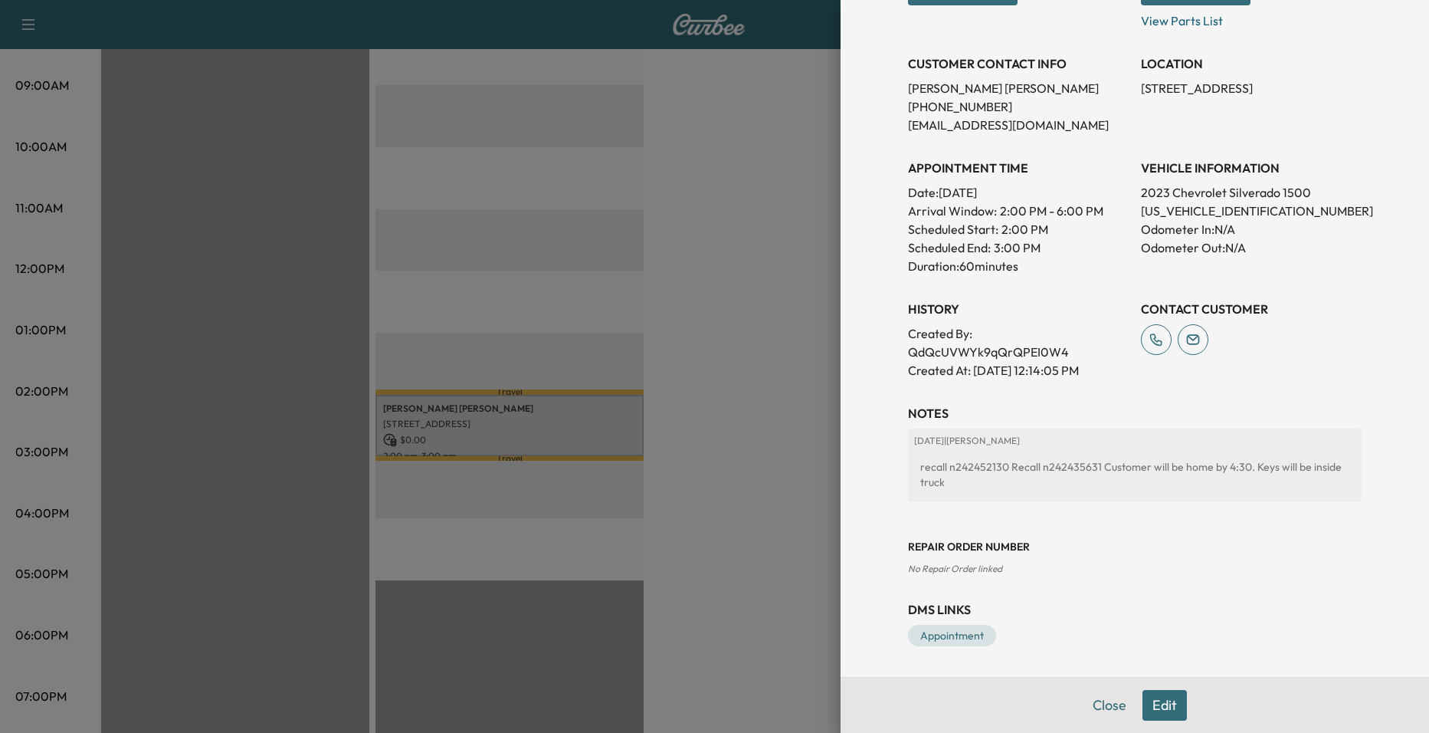
click at [785, 369] on div at bounding box center [714, 366] width 1429 height 733
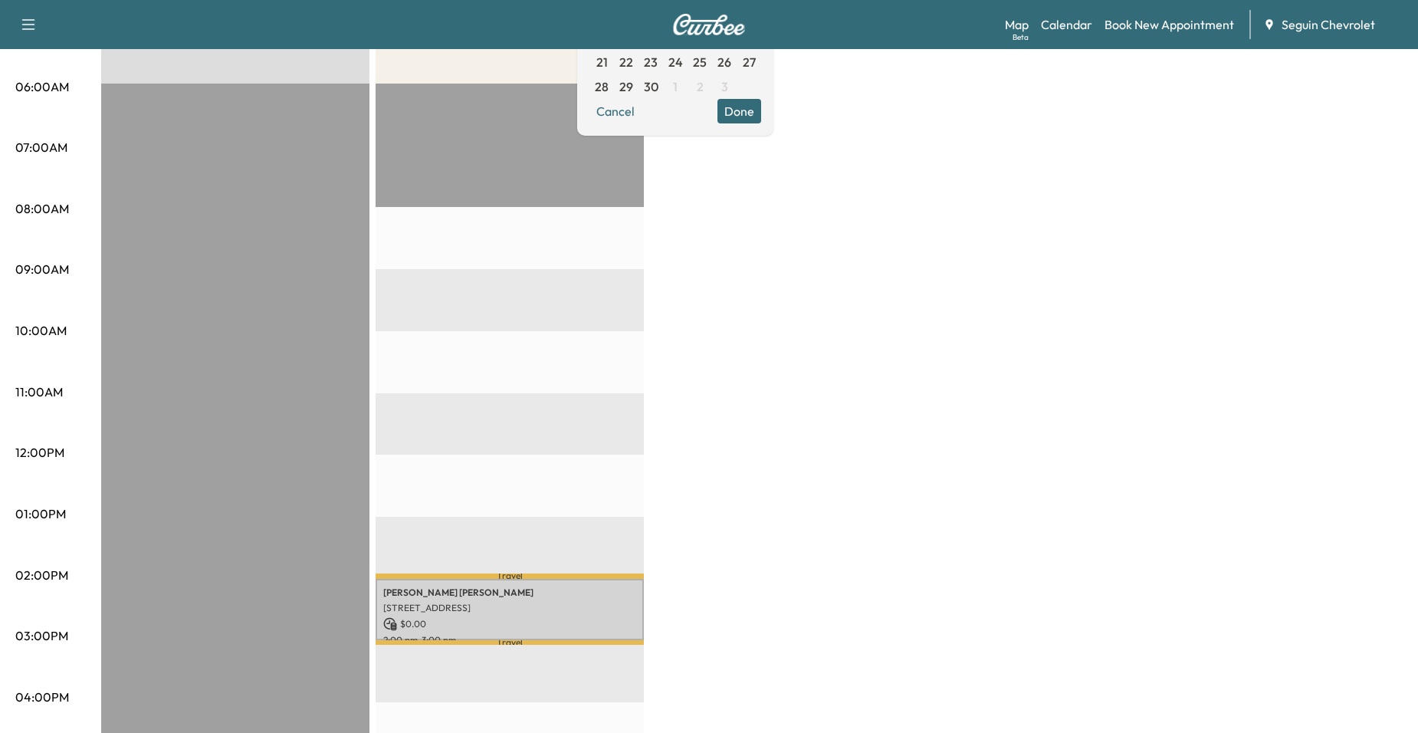
scroll to position [0, 0]
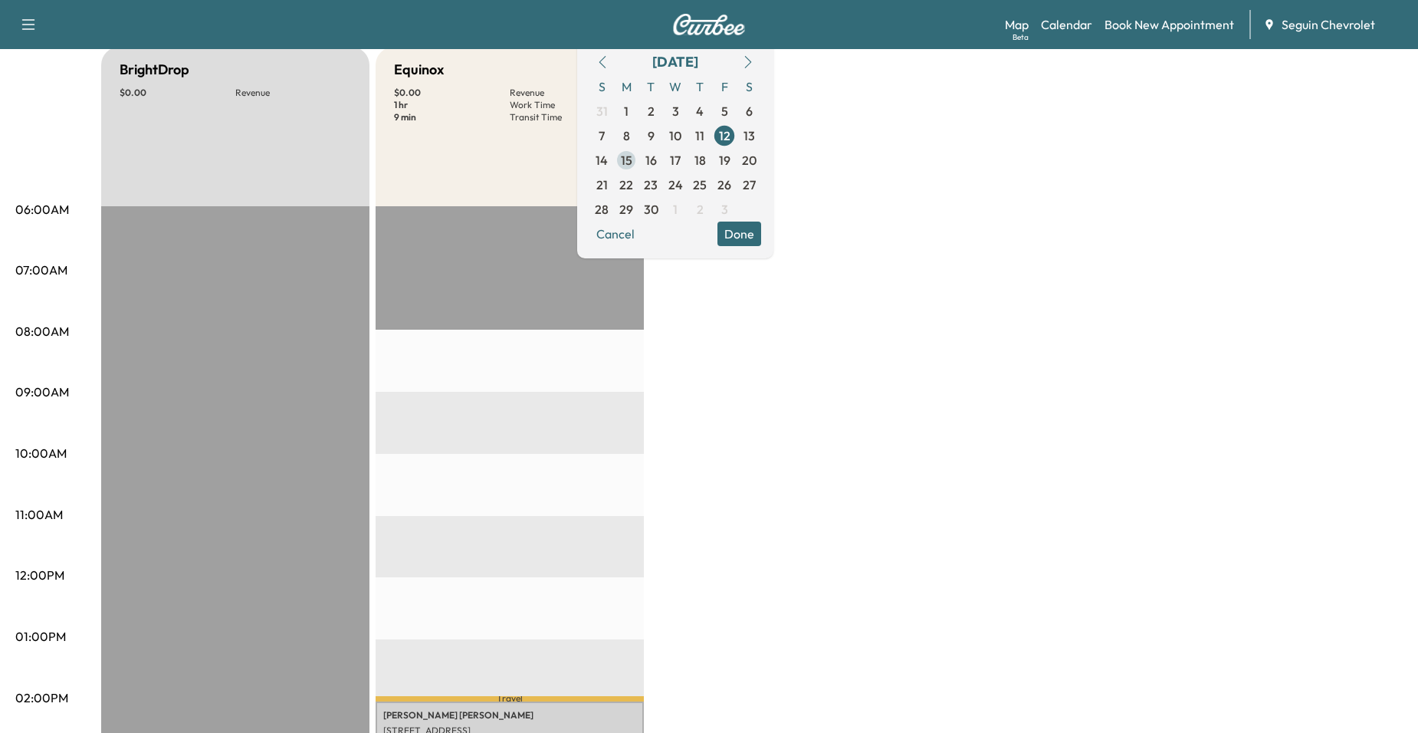
click at [632, 159] on span "15" at bounding box center [626, 160] width 11 height 18
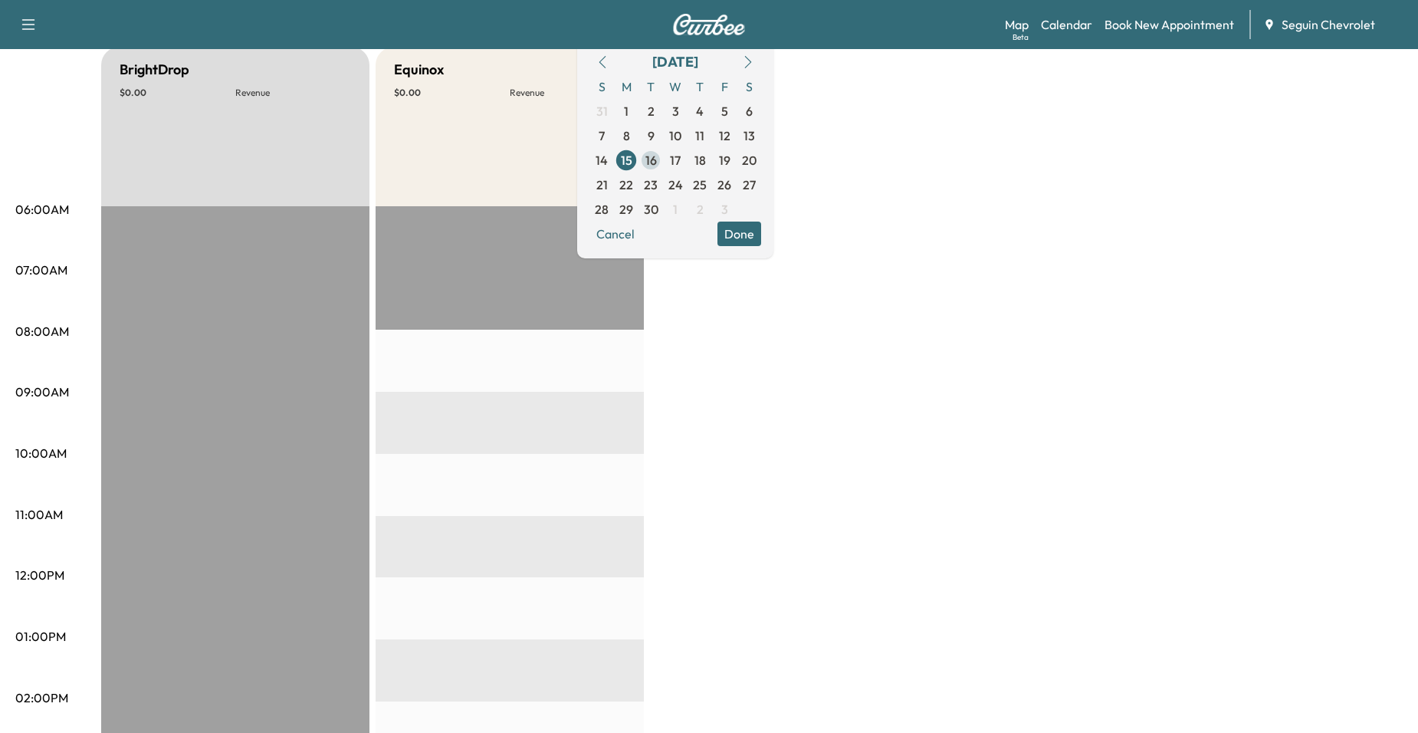
click at [663, 162] on span "16" at bounding box center [650, 160] width 25 height 25
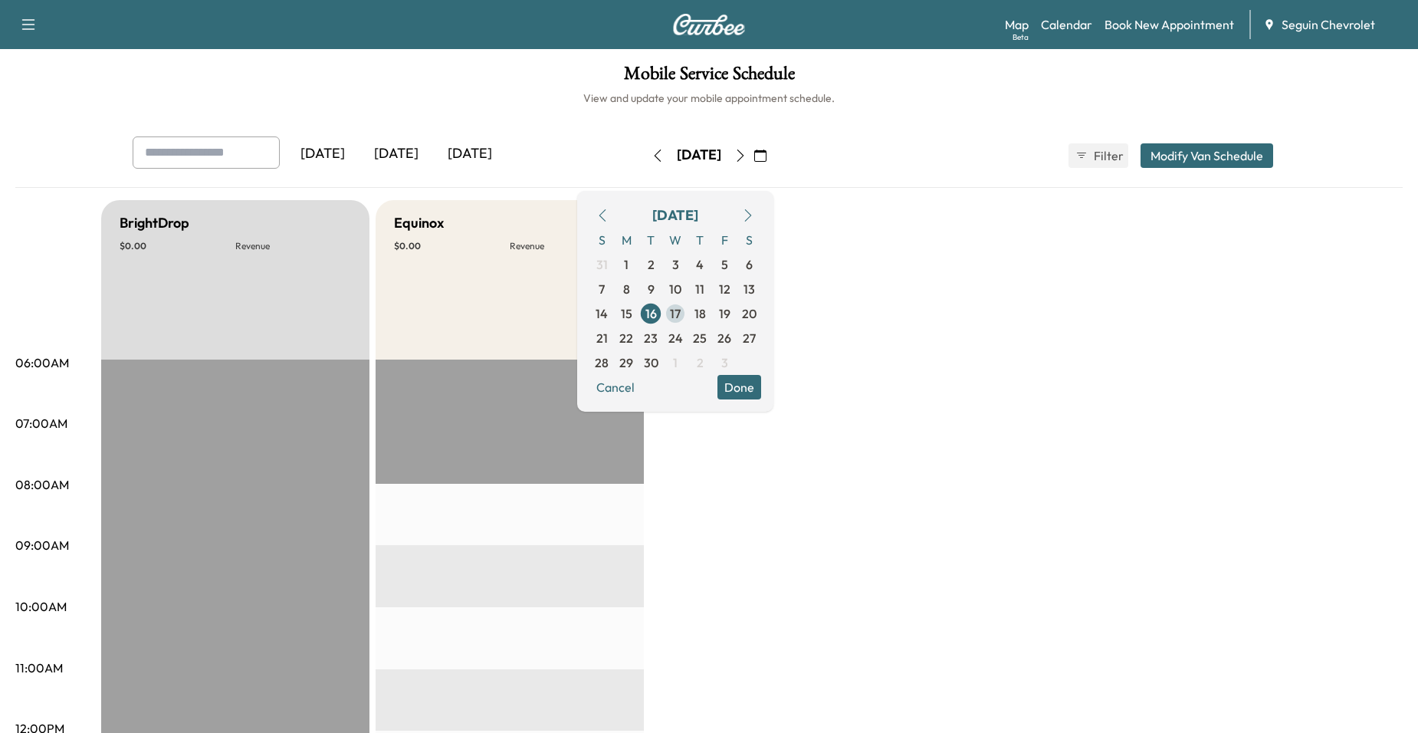
click at [680, 315] on span "17" at bounding box center [675, 313] width 11 height 18
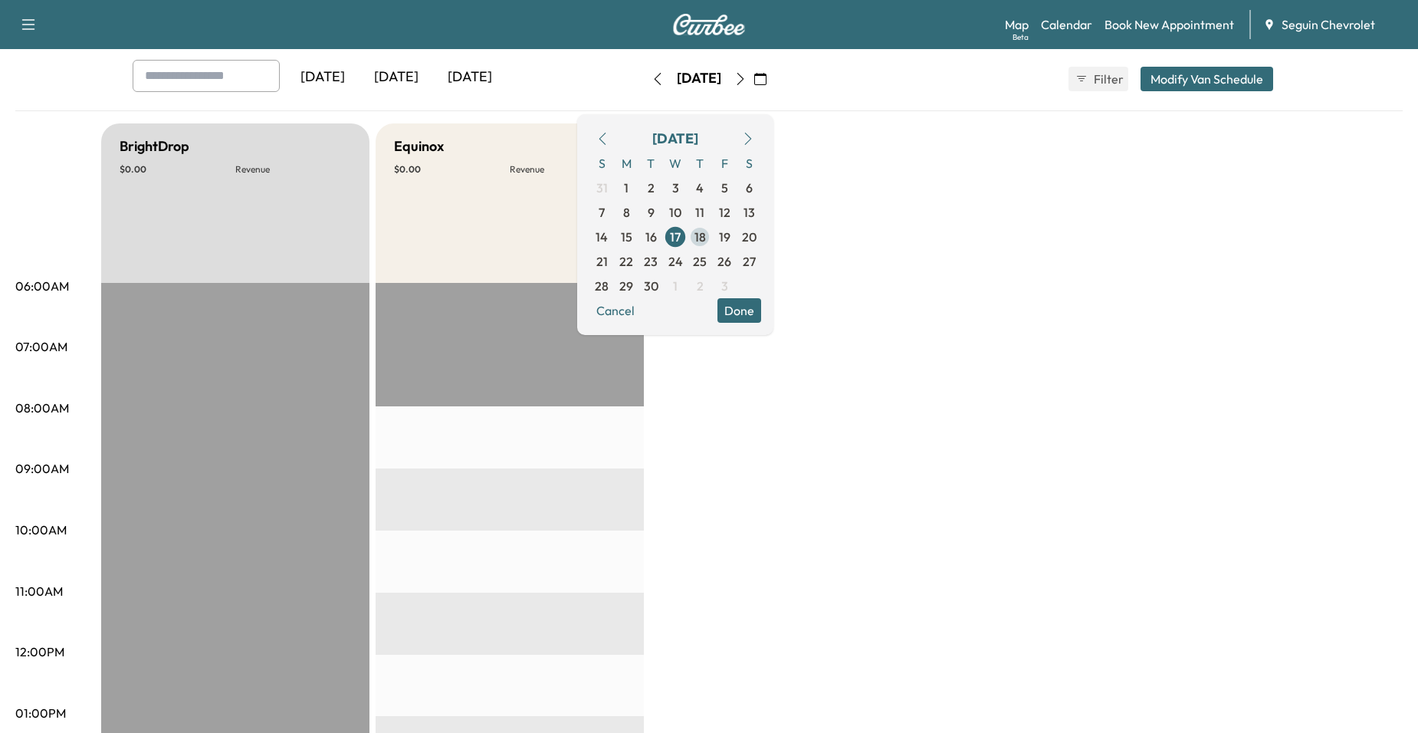
click at [706, 234] on span "18" at bounding box center [699, 237] width 11 height 18
click at [730, 243] on span "19" at bounding box center [724, 237] width 11 height 18
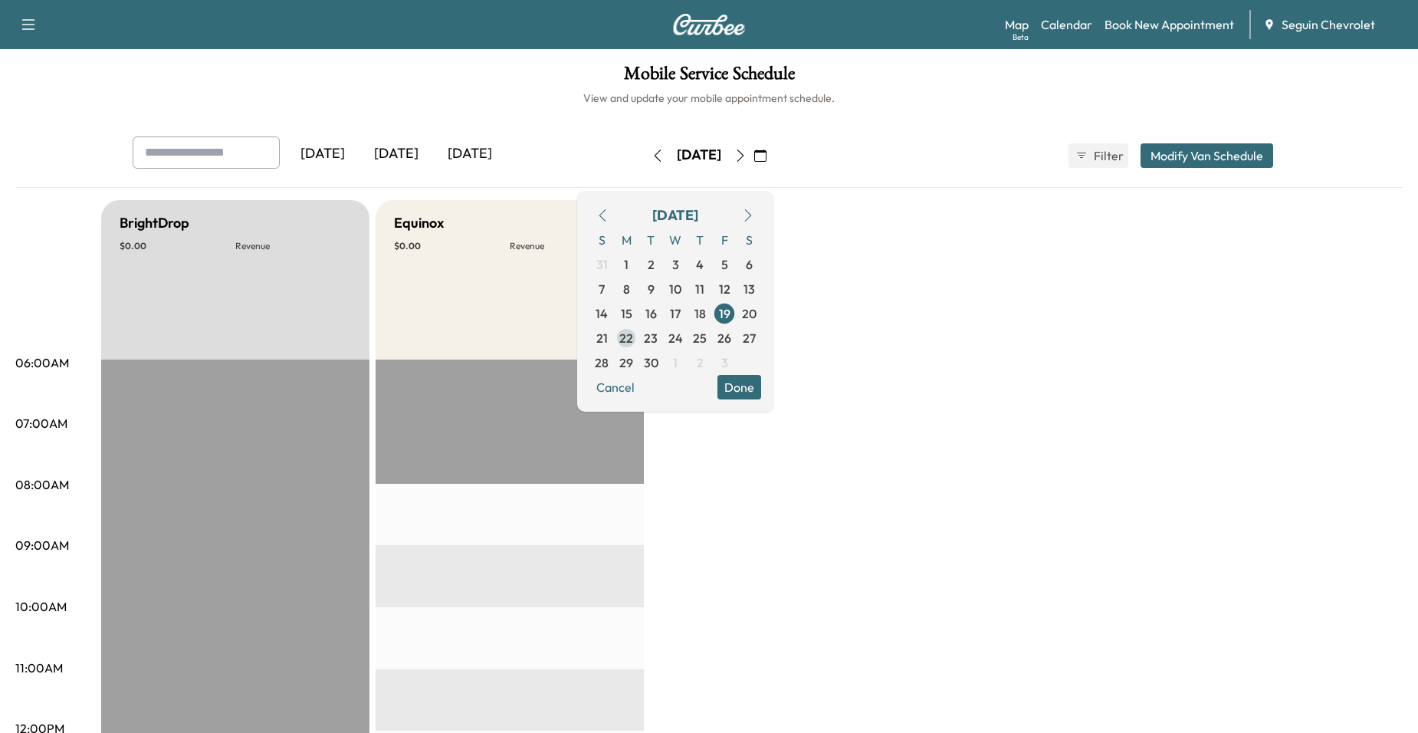
click at [638, 337] on span "22" at bounding box center [626, 338] width 25 height 25
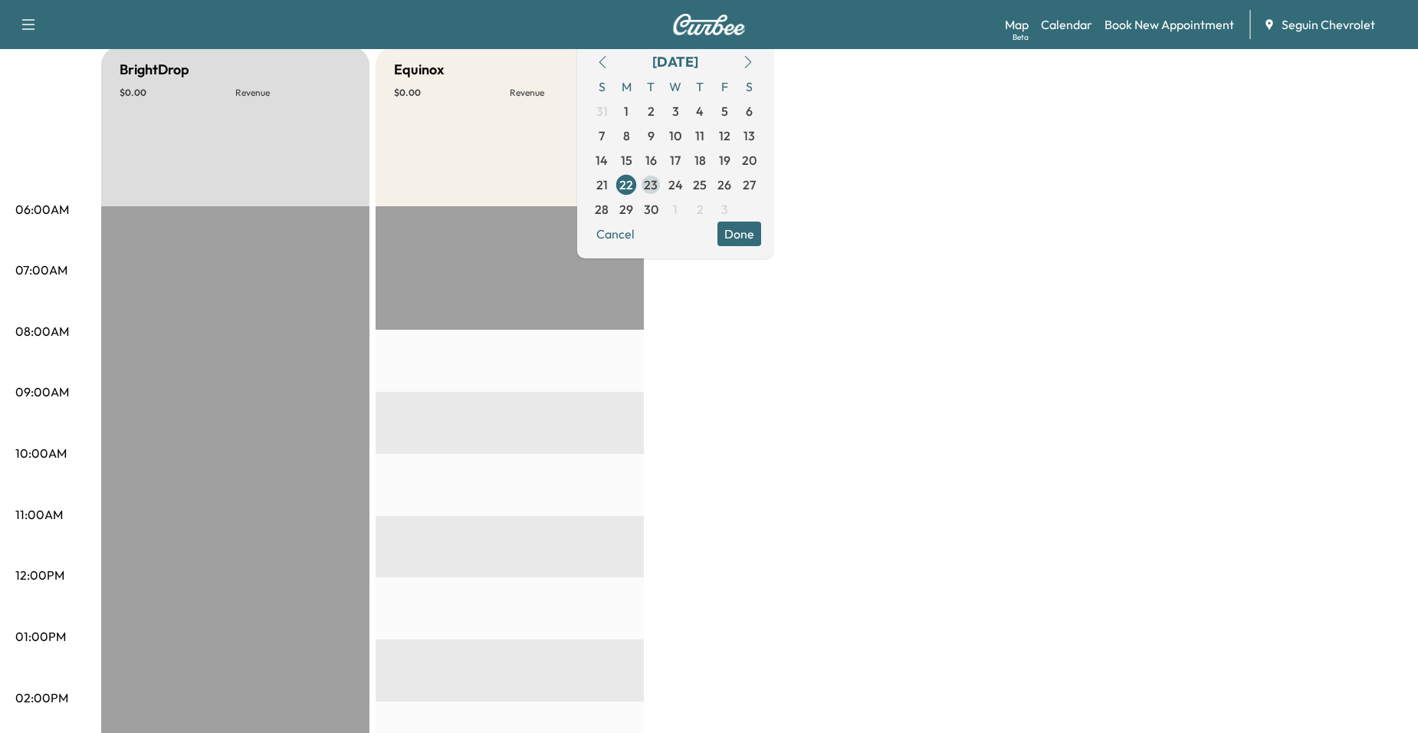
click at [657, 193] on span "23" at bounding box center [651, 184] width 14 height 18
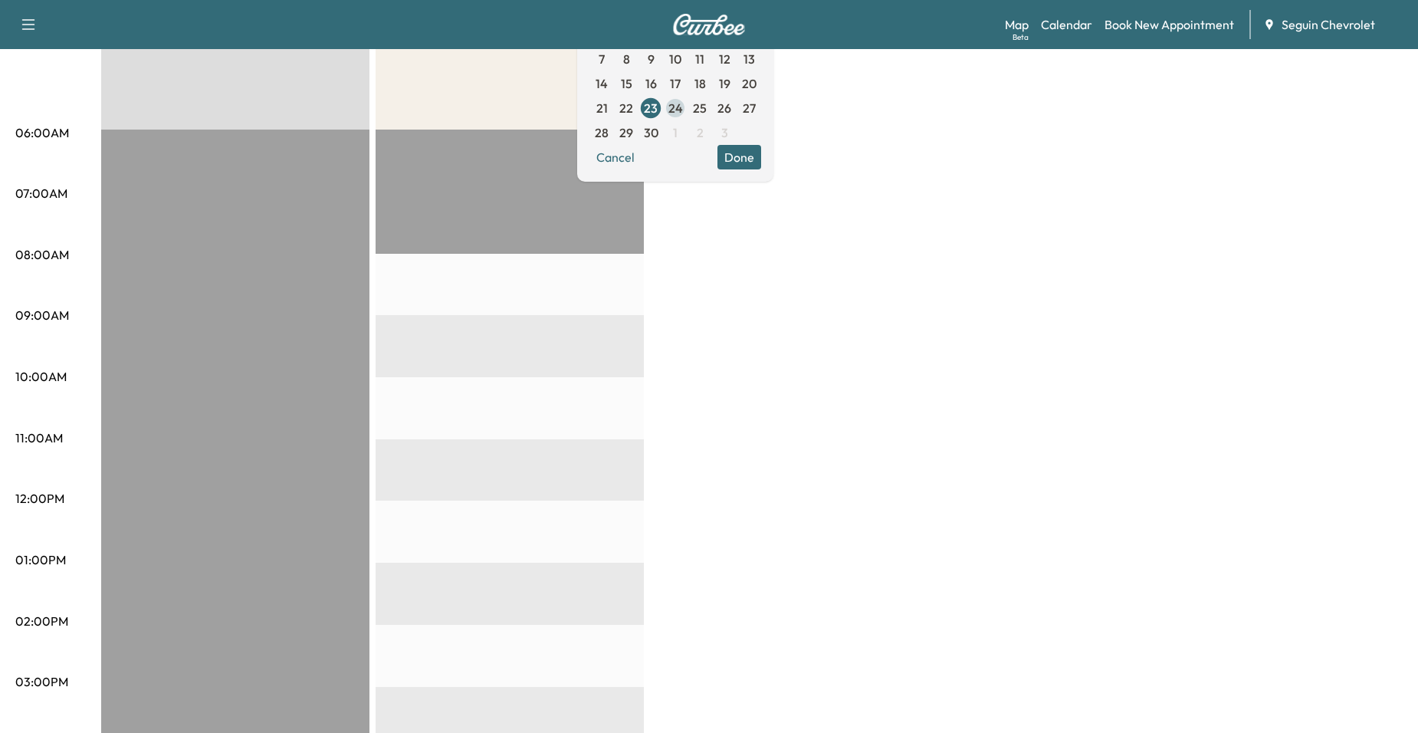
click at [683, 102] on span "24" at bounding box center [675, 108] width 15 height 18
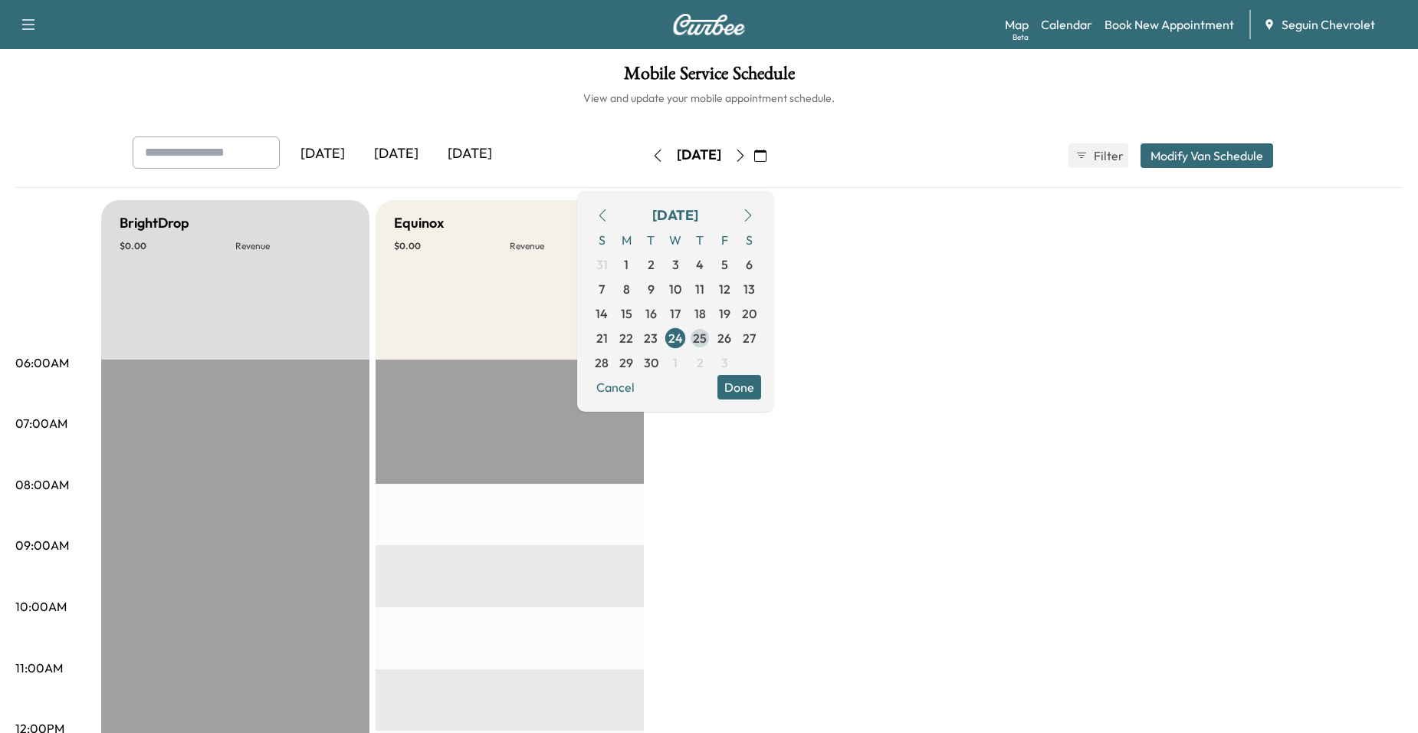
click at [706, 339] on span "25" at bounding box center [700, 338] width 14 height 18
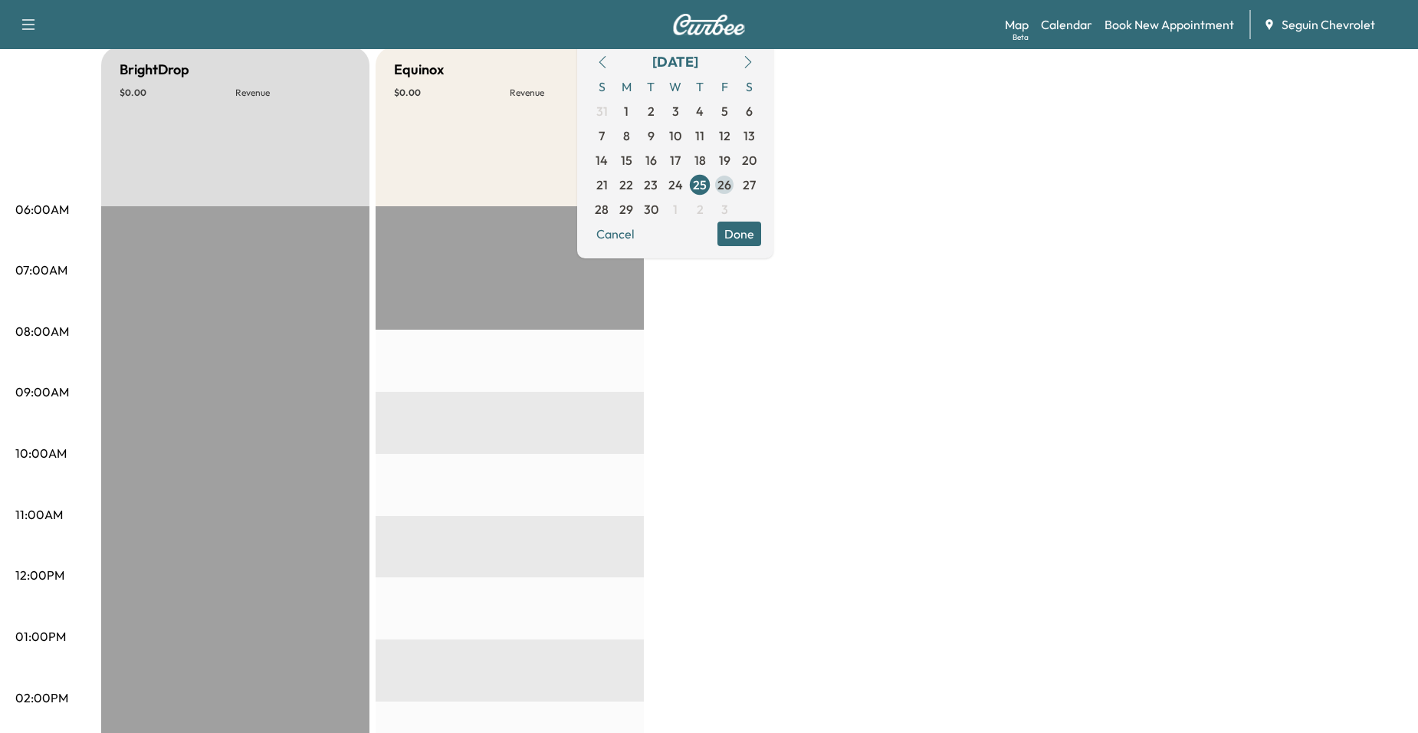
click at [731, 179] on span "26" at bounding box center [724, 184] width 14 height 18
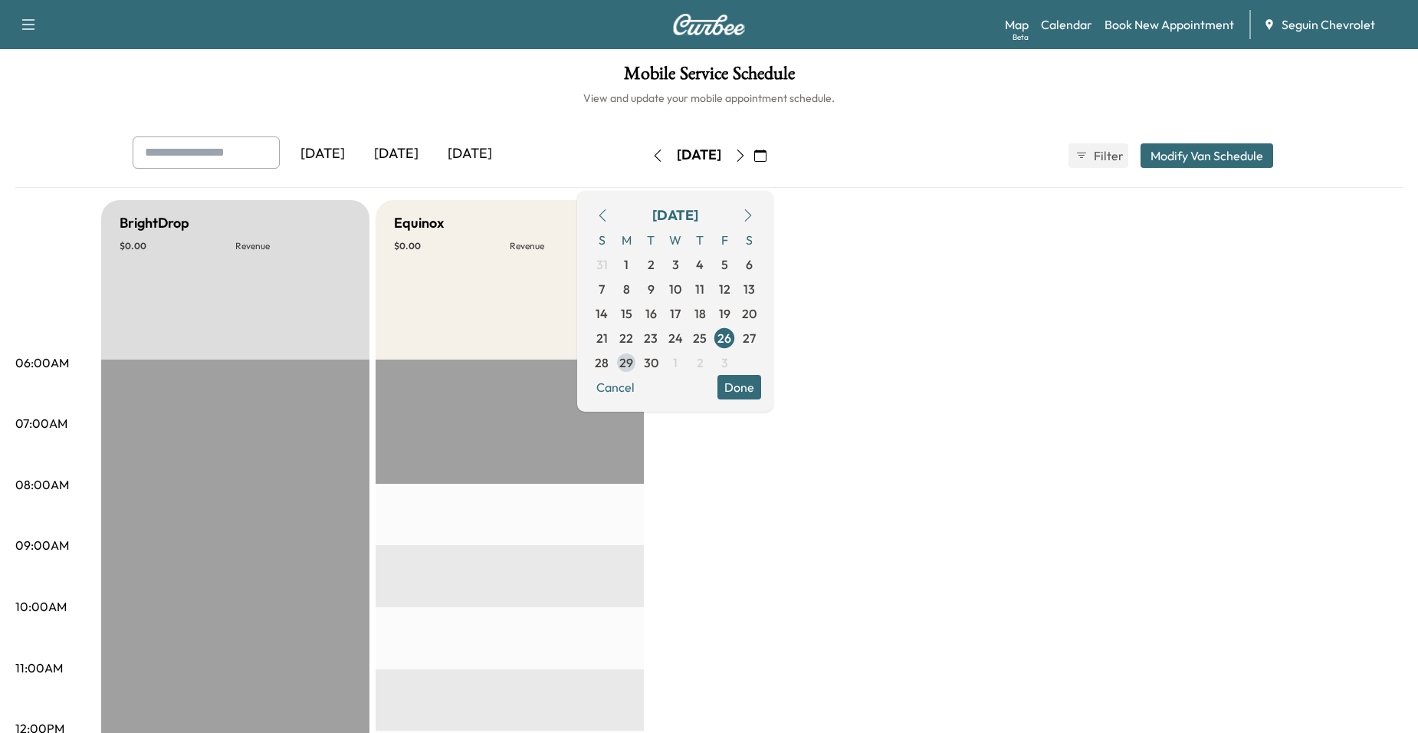
click at [633, 357] on span "29" at bounding box center [626, 362] width 14 height 18
click at [658, 366] on span "30" at bounding box center [651, 362] width 15 height 18
click at [754, 215] on icon "button" at bounding box center [748, 215] width 12 height 12
click at [677, 267] on span "1" at bounding box center [675, 264] width 5 height 18
click at [712, 267] on span "2" at bounding box center [699, 264] width 25 height 25
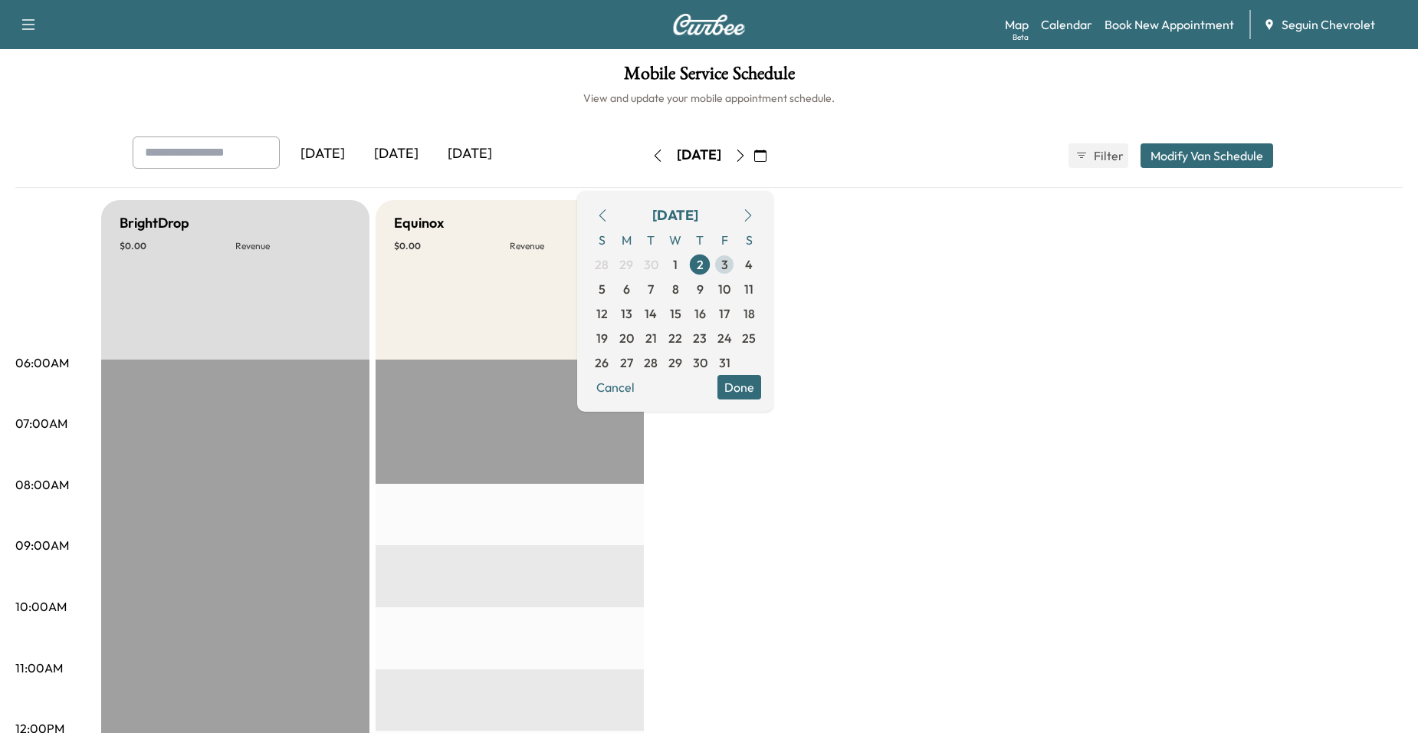
click at [736, 268] on span "3" at bounding box center [724, 264] width 25 height 25
click at [638, 293] on span "6" at bounding box center [626, 289] width 25 height 25
click at [663, 282] on span "7" at bounding box center [650, 289] width 25 height 25
click at [679, 287] on span "8" at bounding box center [675, 289] width 7 height 18
click at [703, 293] on span "9" at bounding box center [700, 289] width 7 height 18
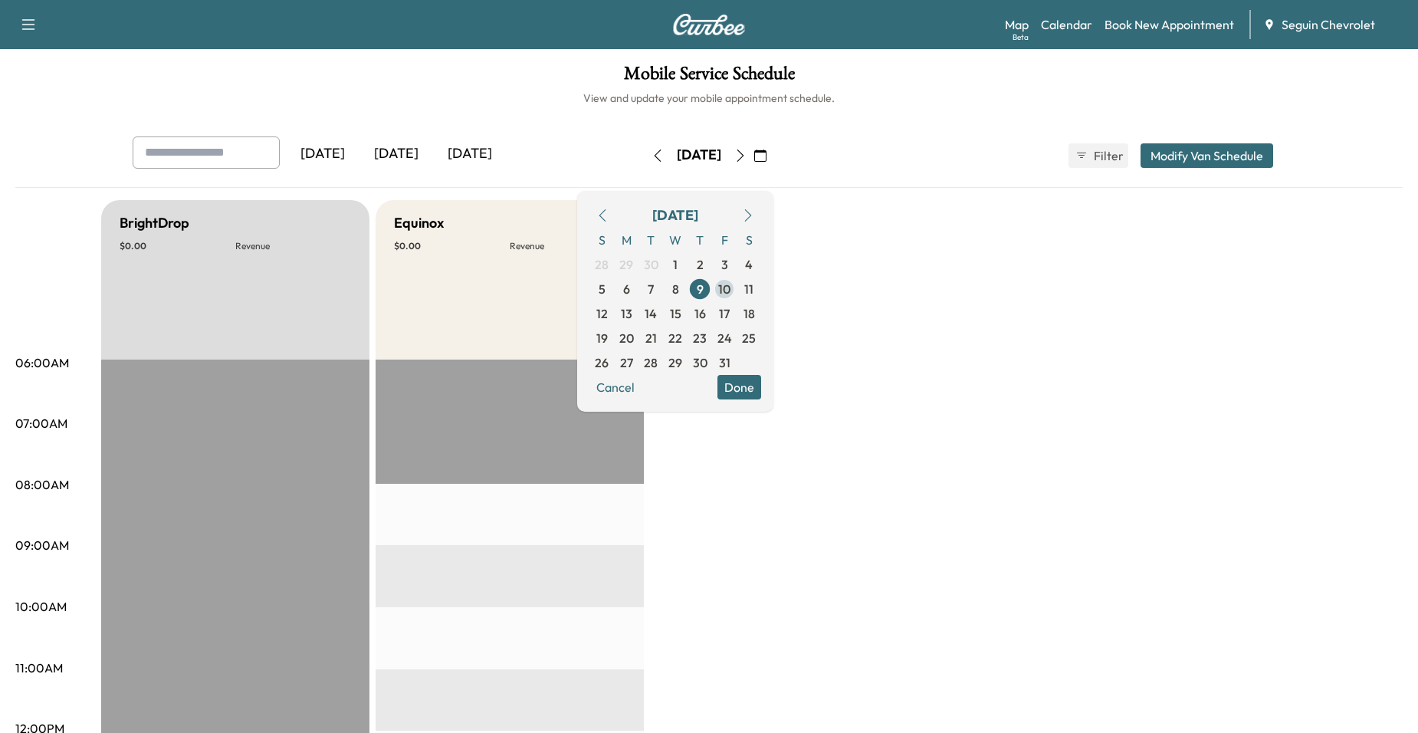
click at [730, 293] on span "10" at bounding box center [724, 289] width 12 height 18
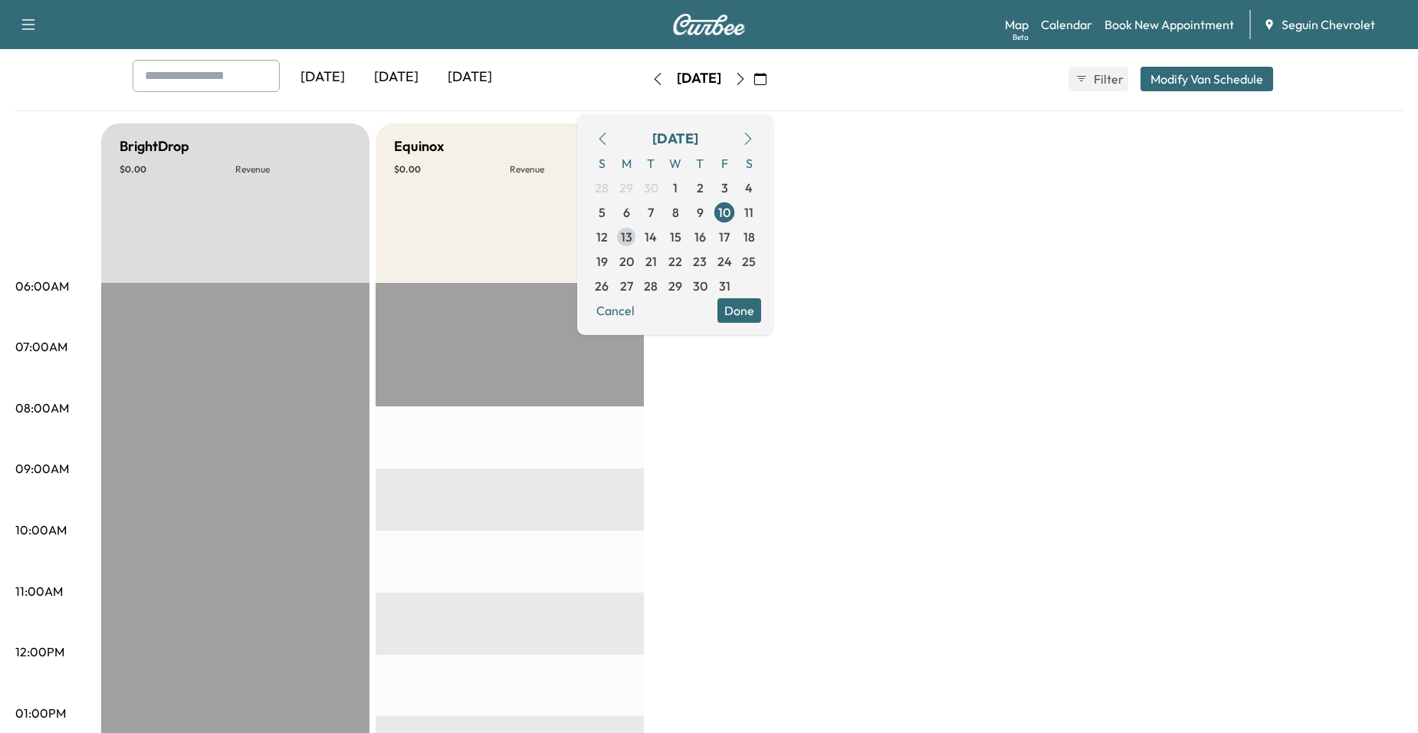
click at [638, 241] on span "13" at bounding box center [626, 237] width 25 height 25
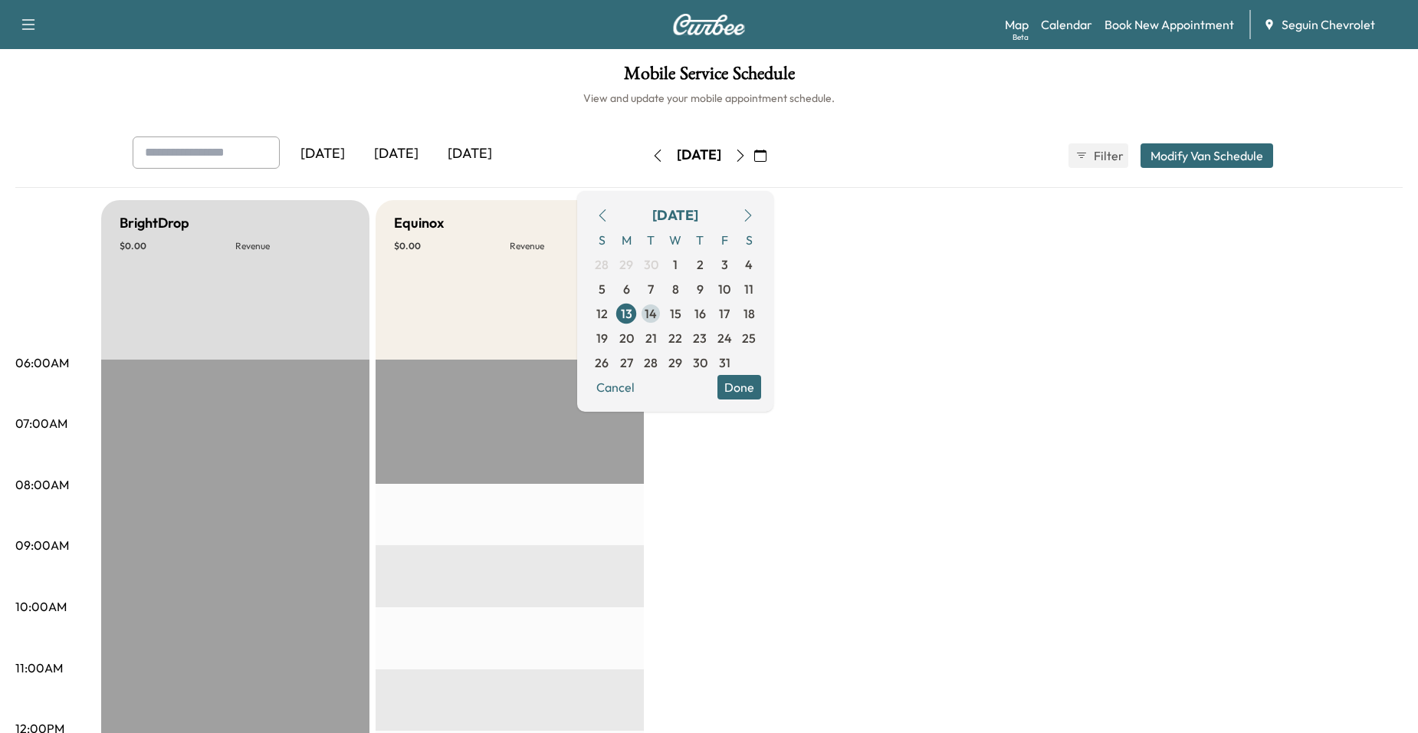
click at [657, 313] on span "14" at bounding box center [650, 313] width 12 height 18
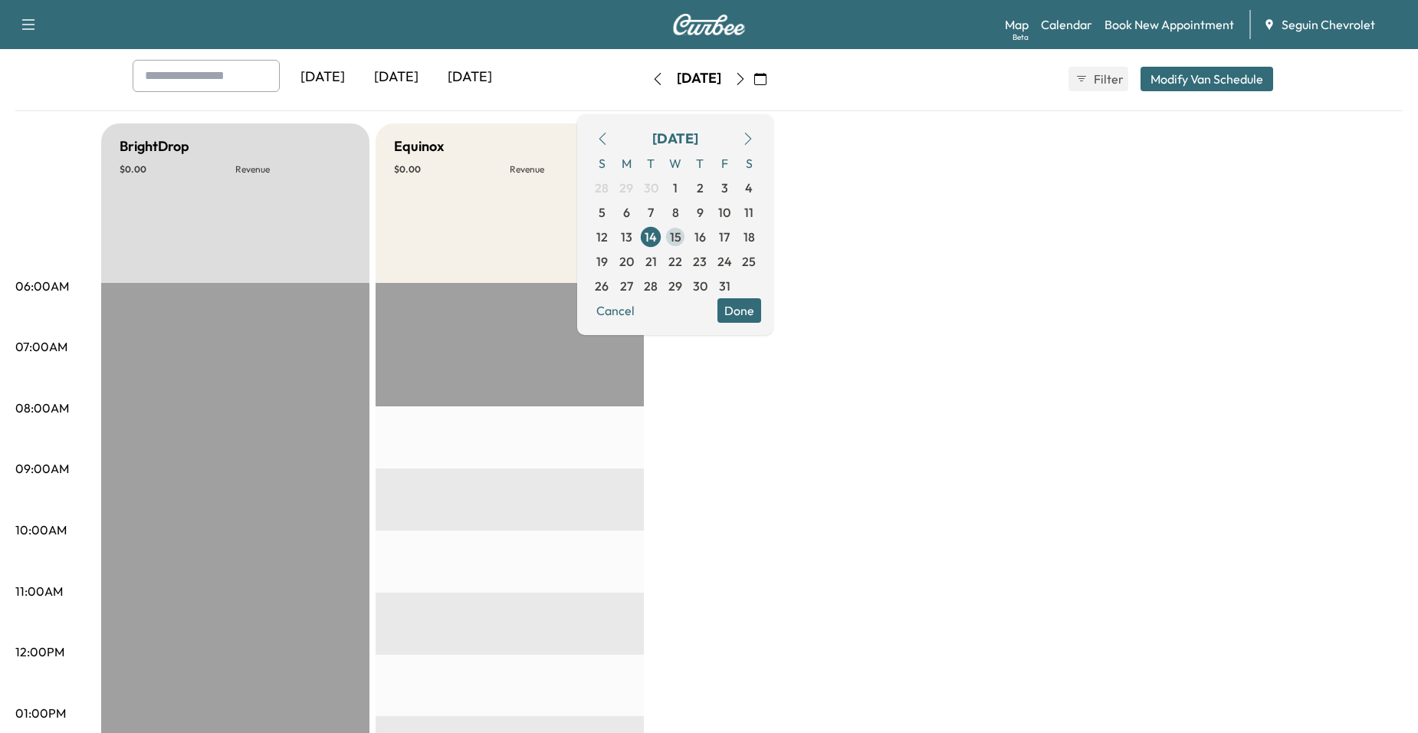
click at [681, 234] on span "15" at bounding box center [675, 237] width 11 height 18
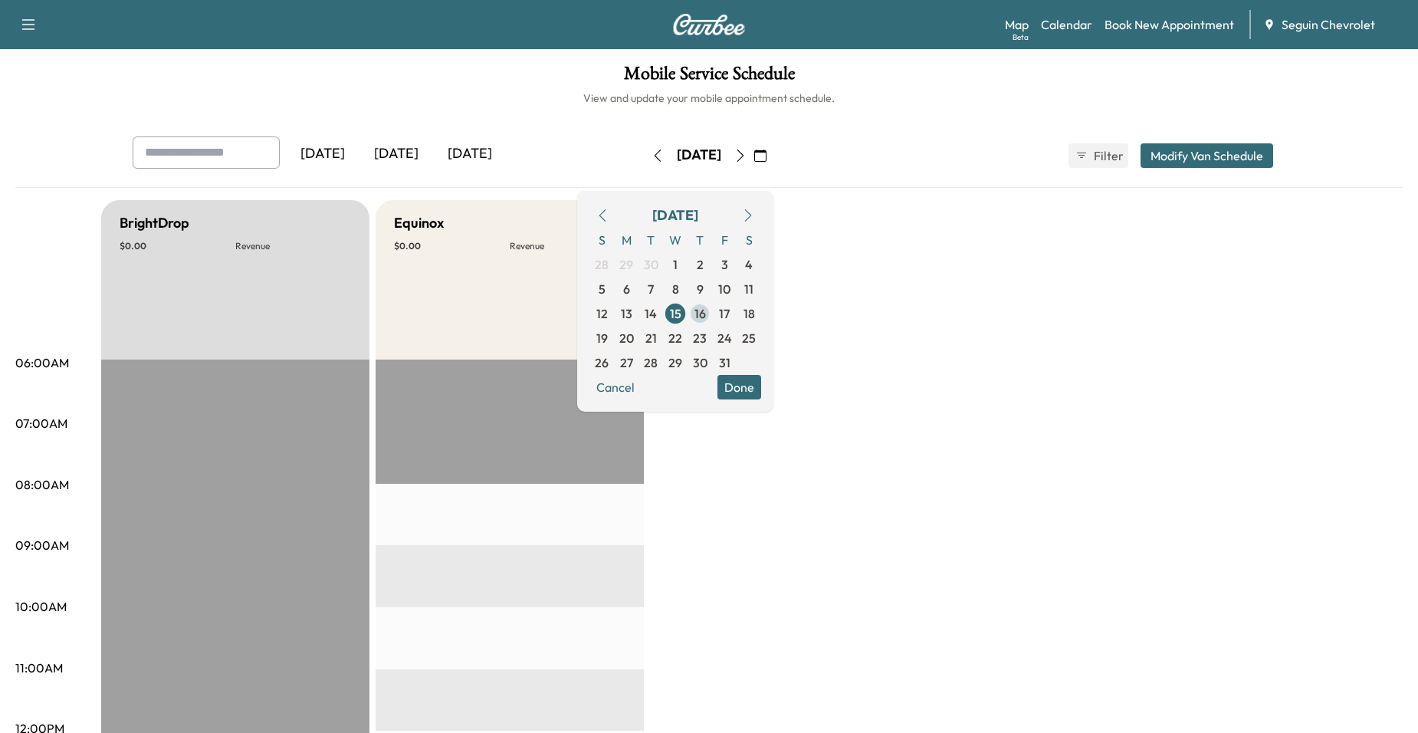
click at [706, 310] on span "16" at bounding box center [699, 313] width 11 height 18
click at [729, 317] on span "17" at bounding box center [724, 313] width 11 height 18
